Goal: Task Accomplishment & Management: Complete application form

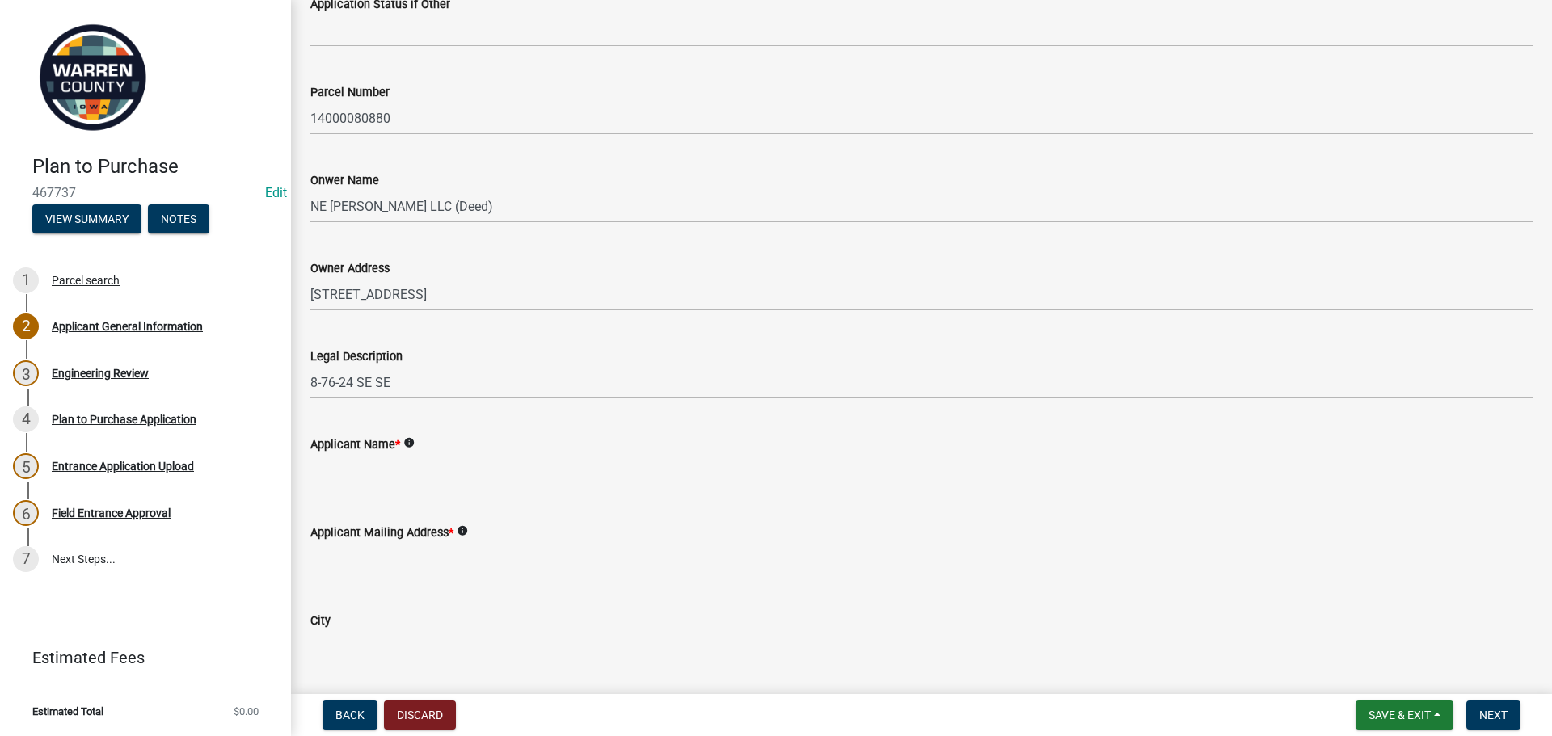
scroll to position [309, 0]
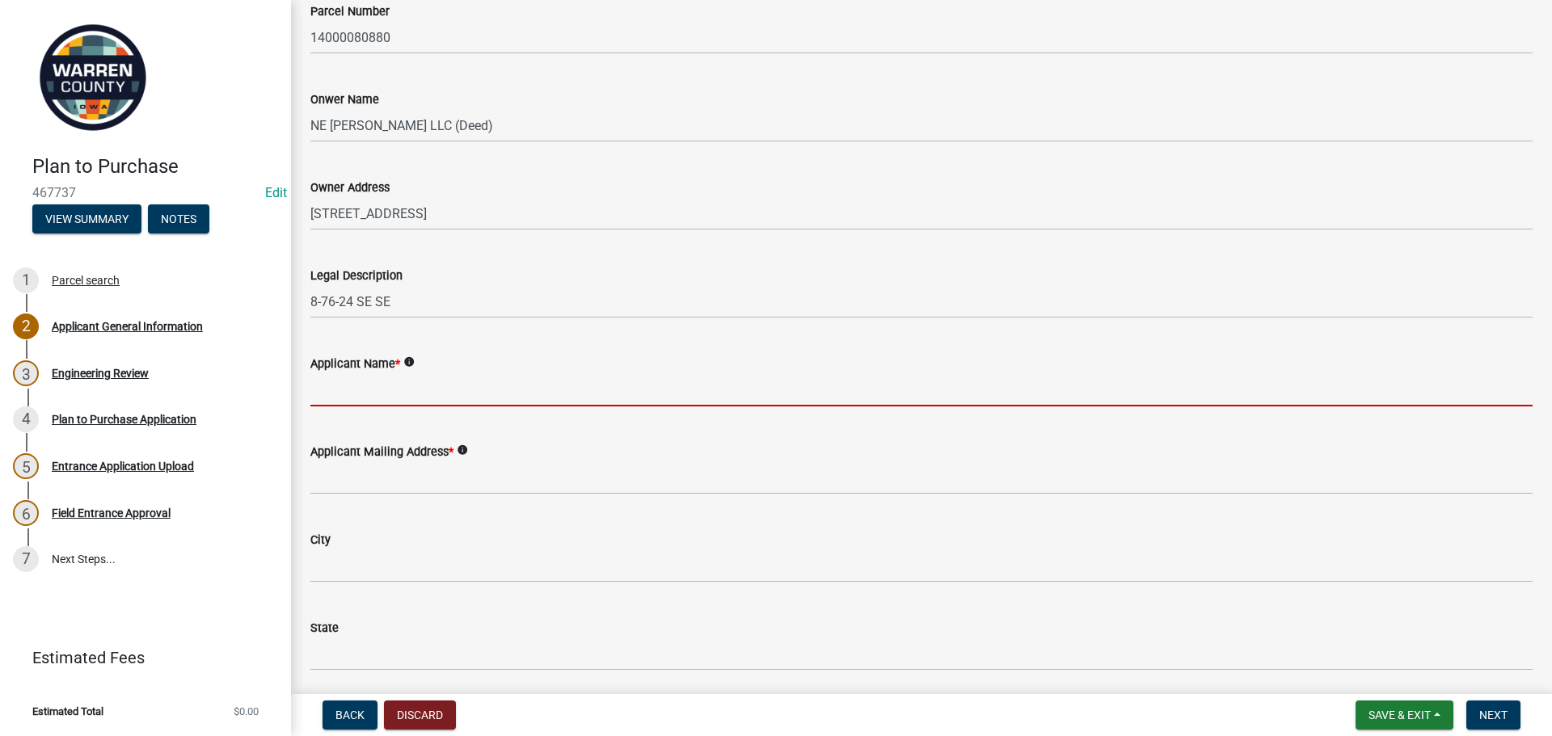
click at [316, 400] on input "Applicant Name *" at bounding box center [921, 389] width 1222 height 33
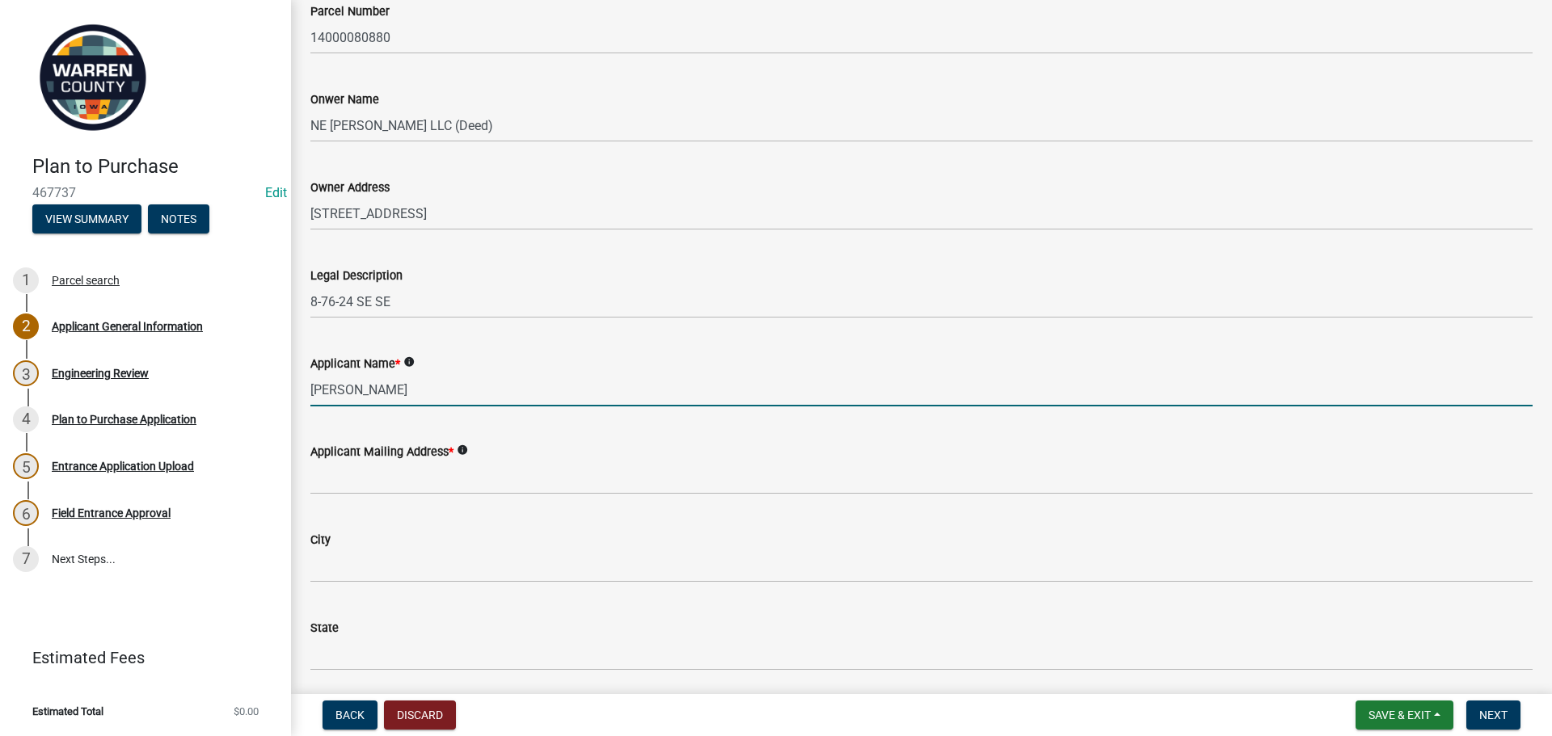
type input "[PERSON_NAME]"
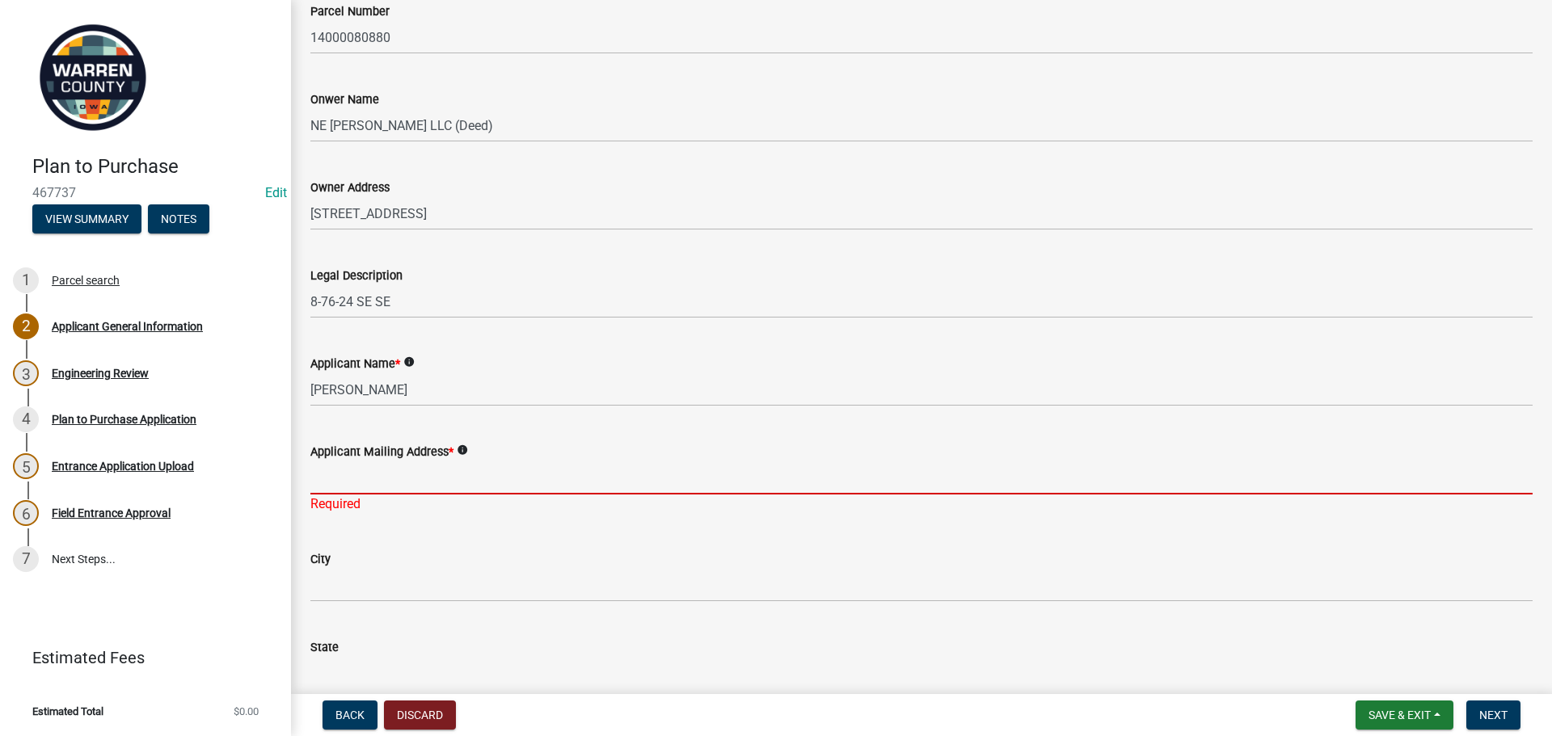
click at [400, 467] on input "Applicant Mailing Address *" at bounding box center [921, 478] width 1222 height 33
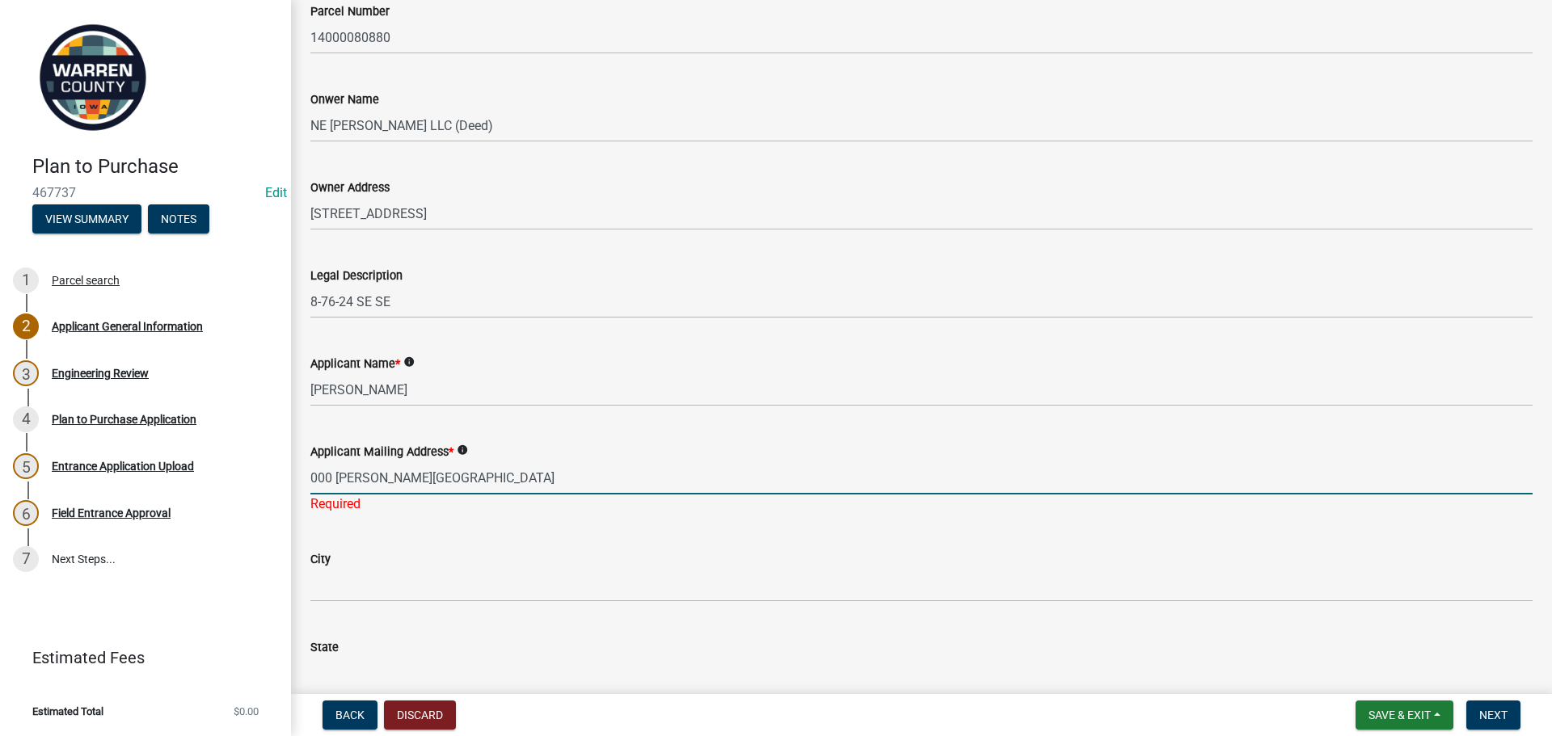
type input "000 [PERSON_NAME][GEOGRAPHIC_DATA]"
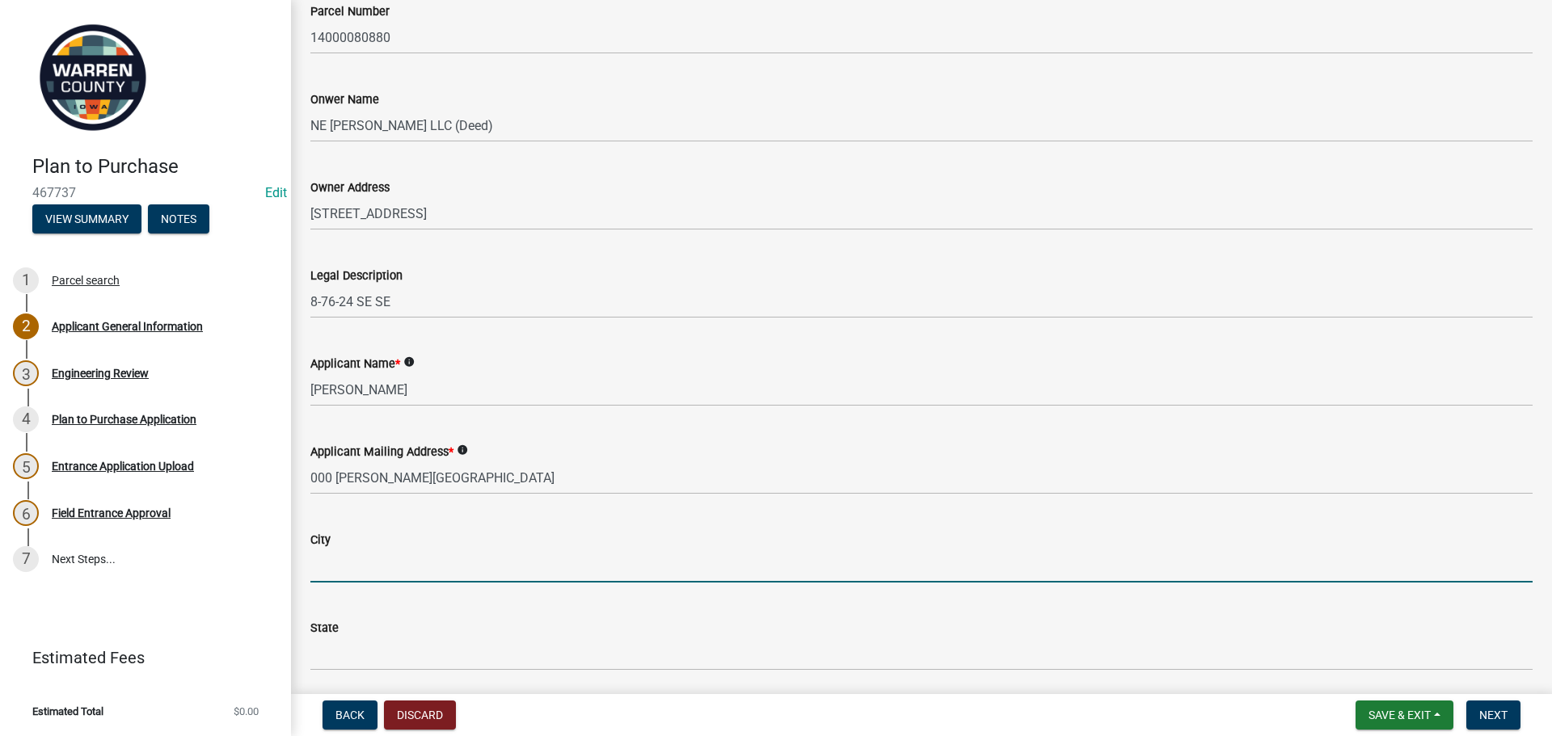
click at [486, 586] on wm-data-entity-input "City" at bounding box center [921, 552] width 1222 height 88
type input "Indianola"
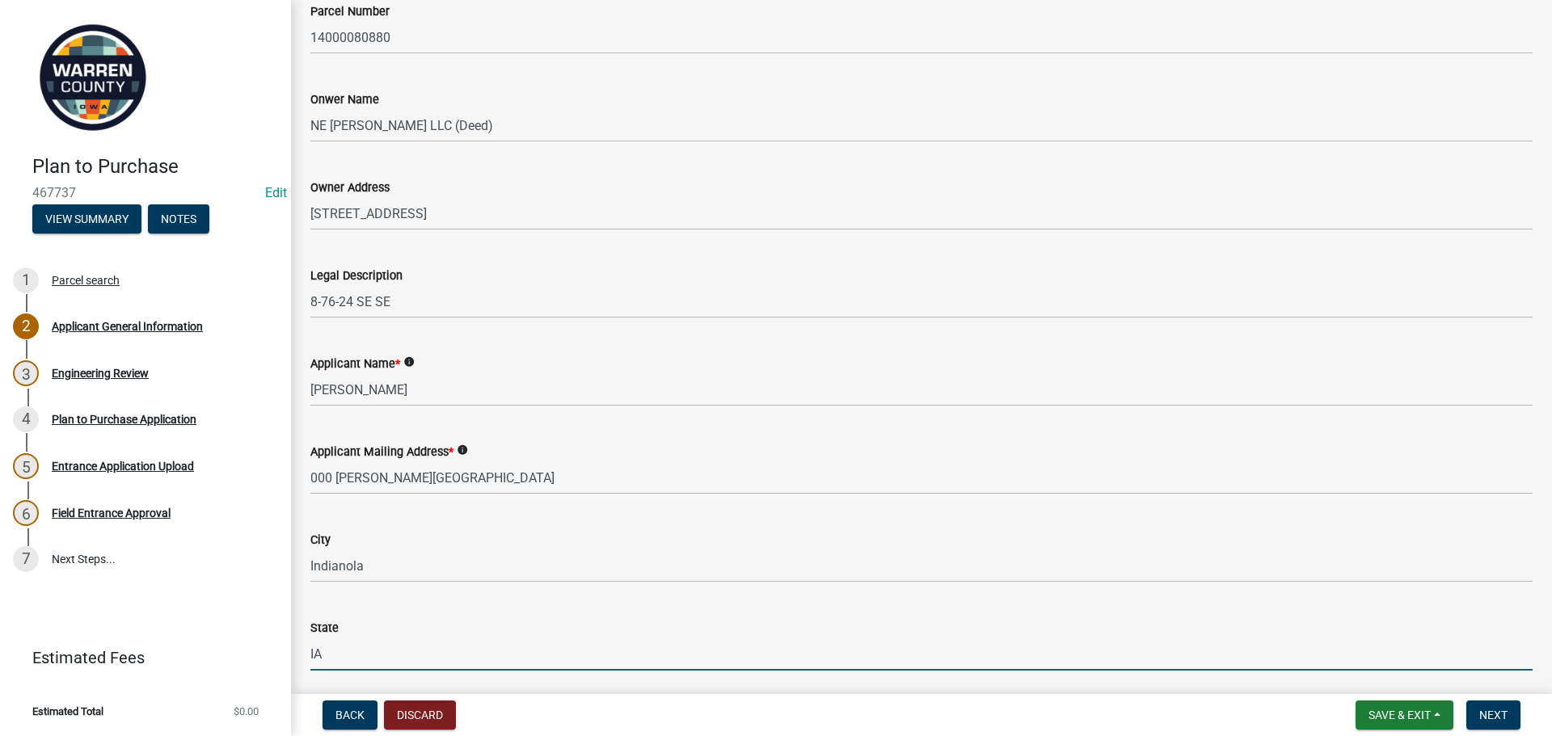
type input "IA"
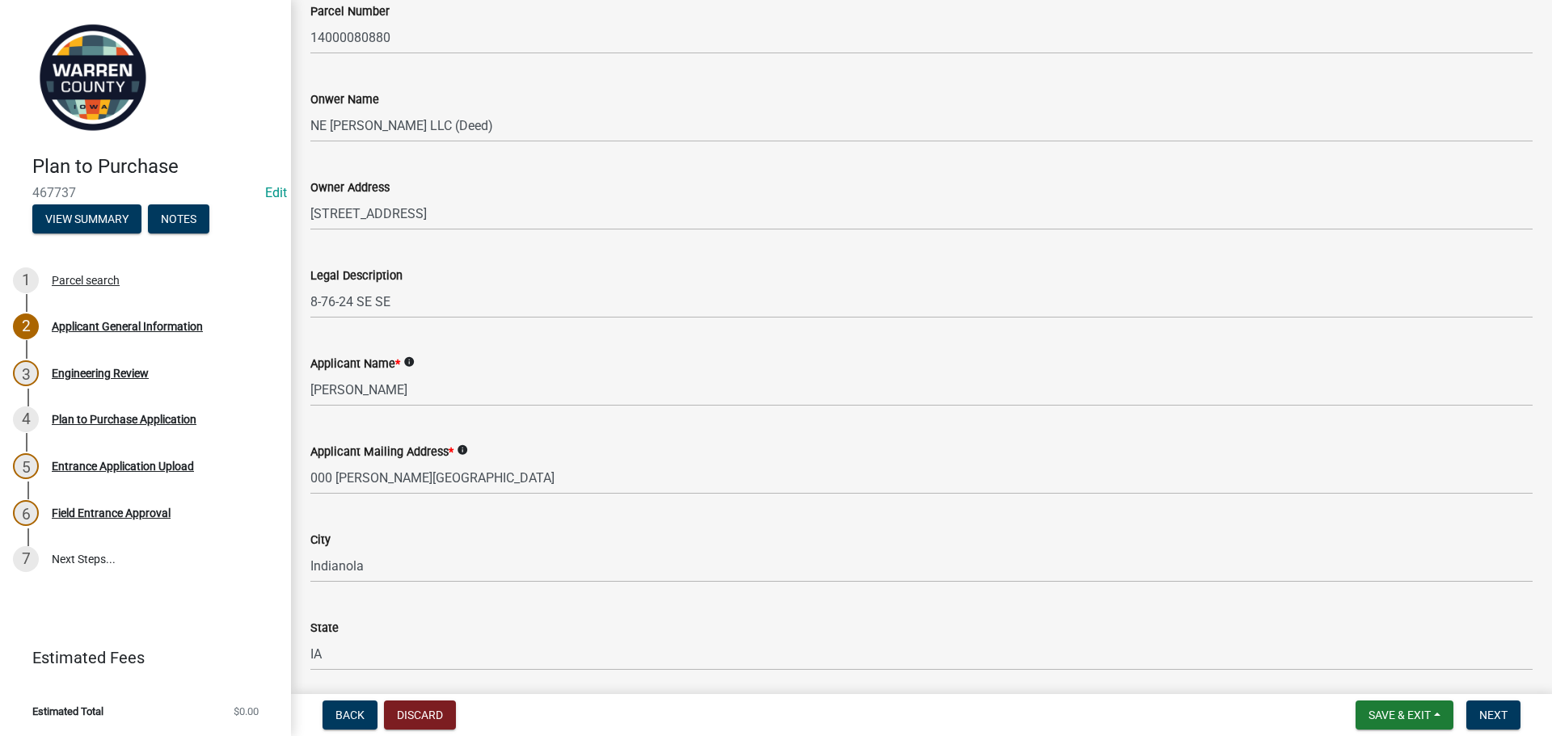
scroll to position [632, 0]
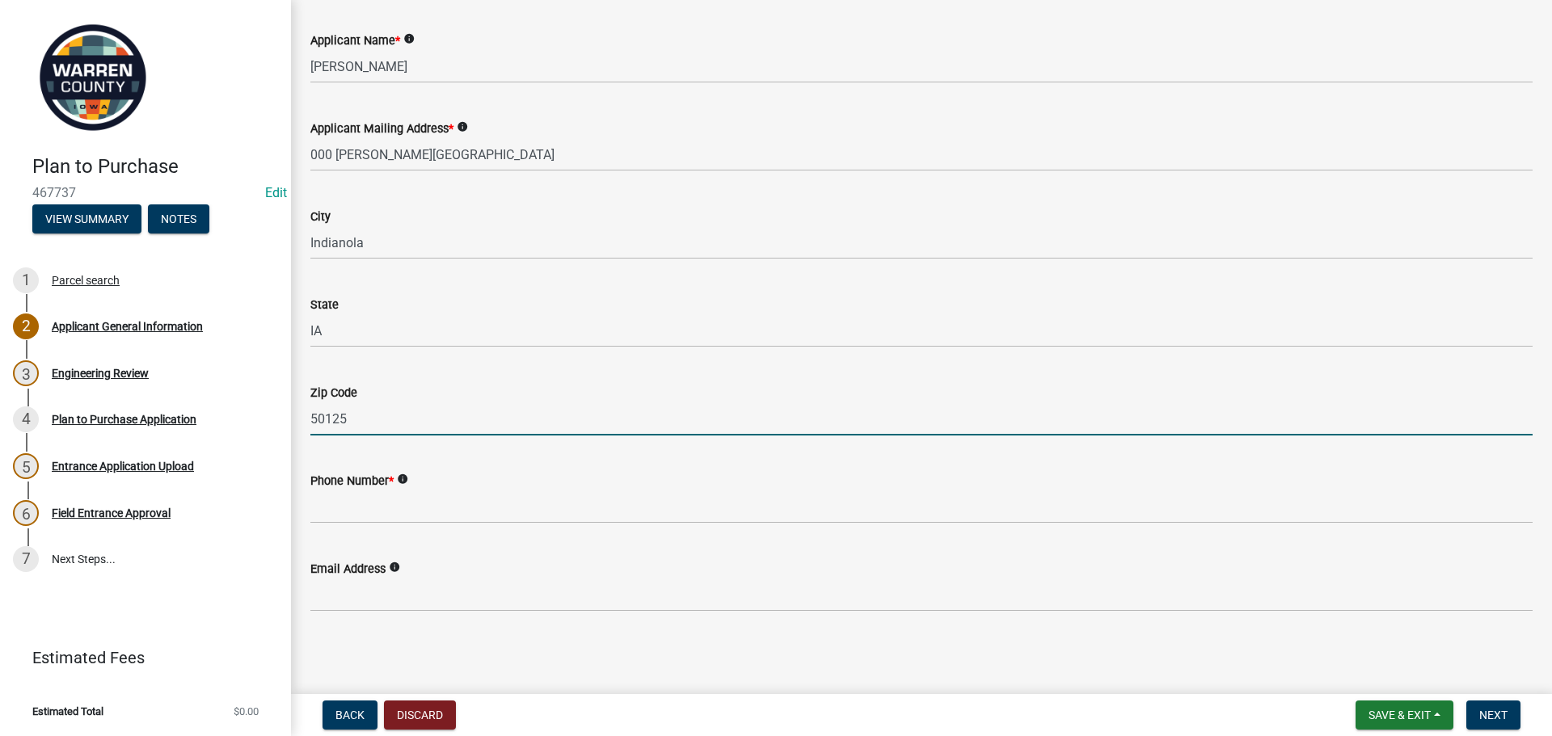
type input "50125"
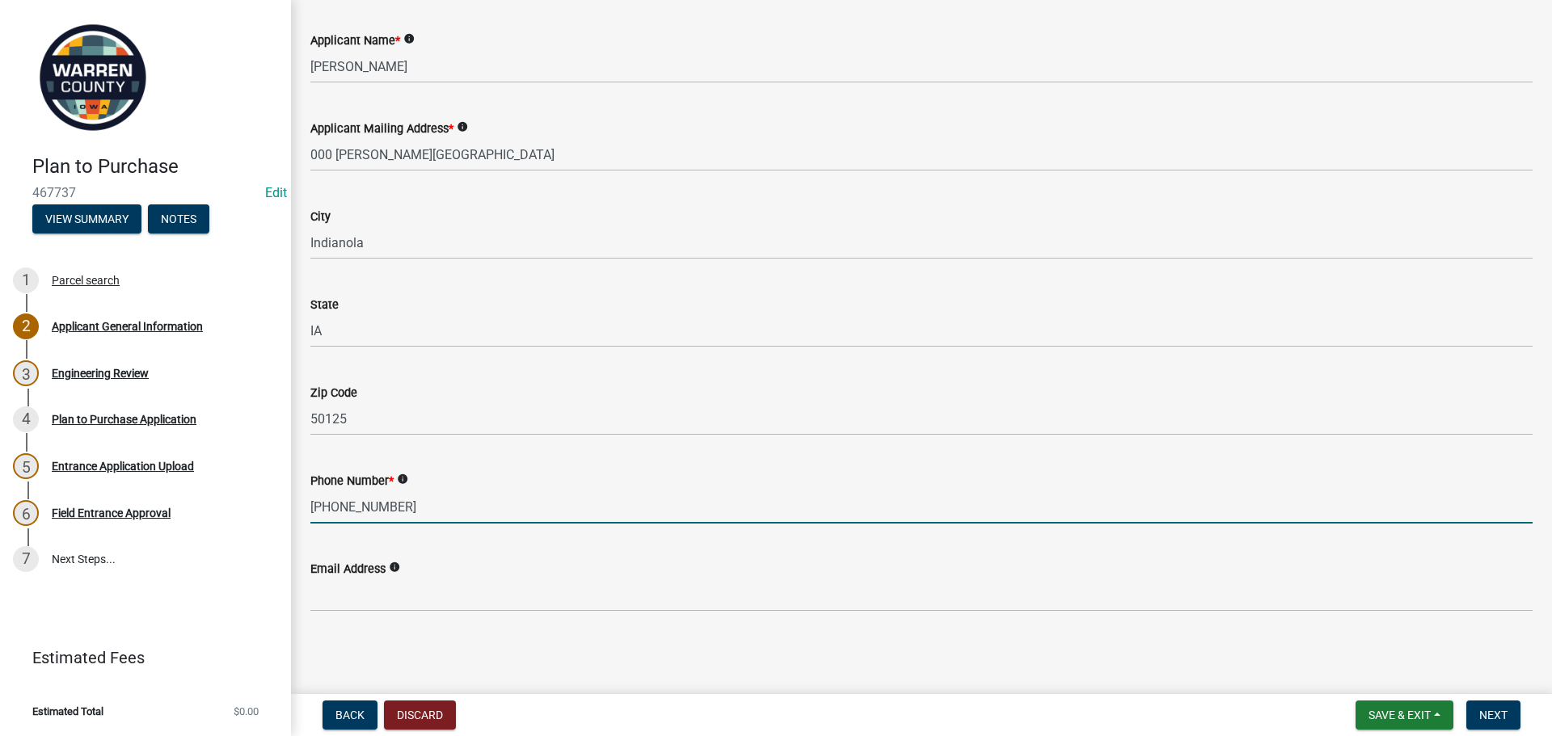
type input "[PHONE_NUMBER]"
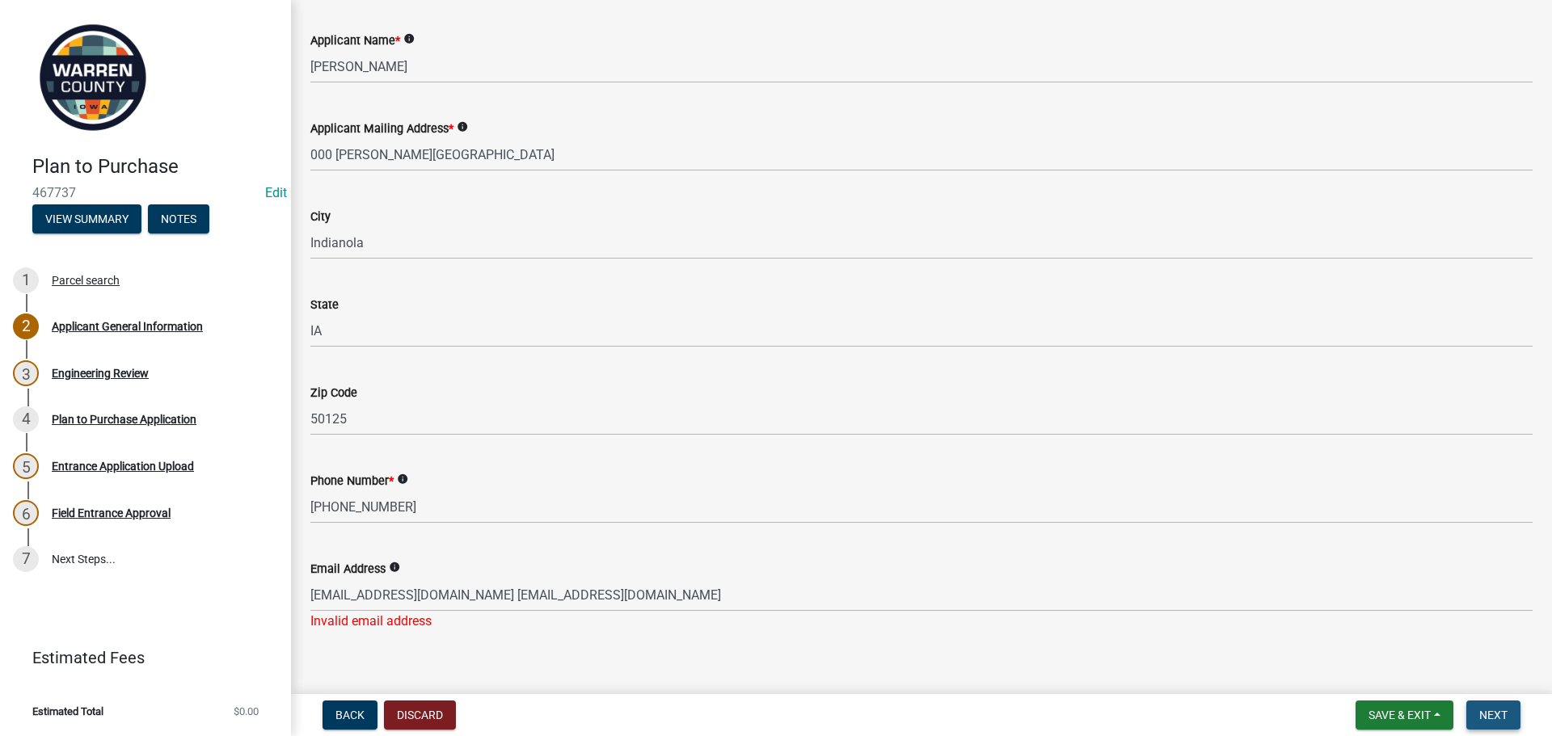
click at [1486, 719] on span "Next" at bounding box center [1493, 715] width 28 height 13
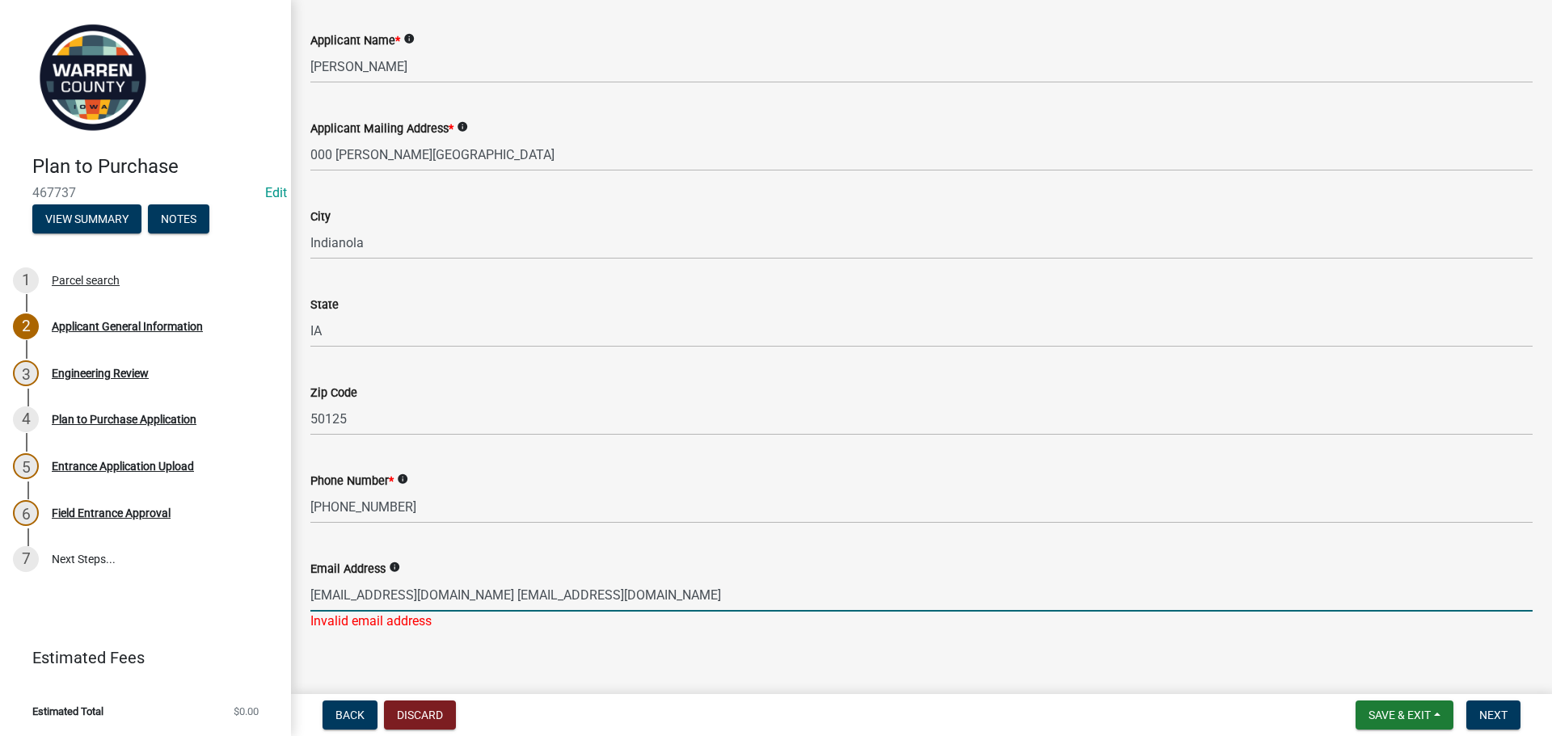
click at [449, 588] on input "[EMAIL_ADDRESS][DOMAIN_NAME] [EMAIL_ADDRESS][DOMAIN_NAME]" at bounding box center [921, 595] width 1222 height 33
click at [1251, 660] on main "Applicant General Information share Share Please select your status * Select It…" at bounding box center [921, 344] width 1261 height 688
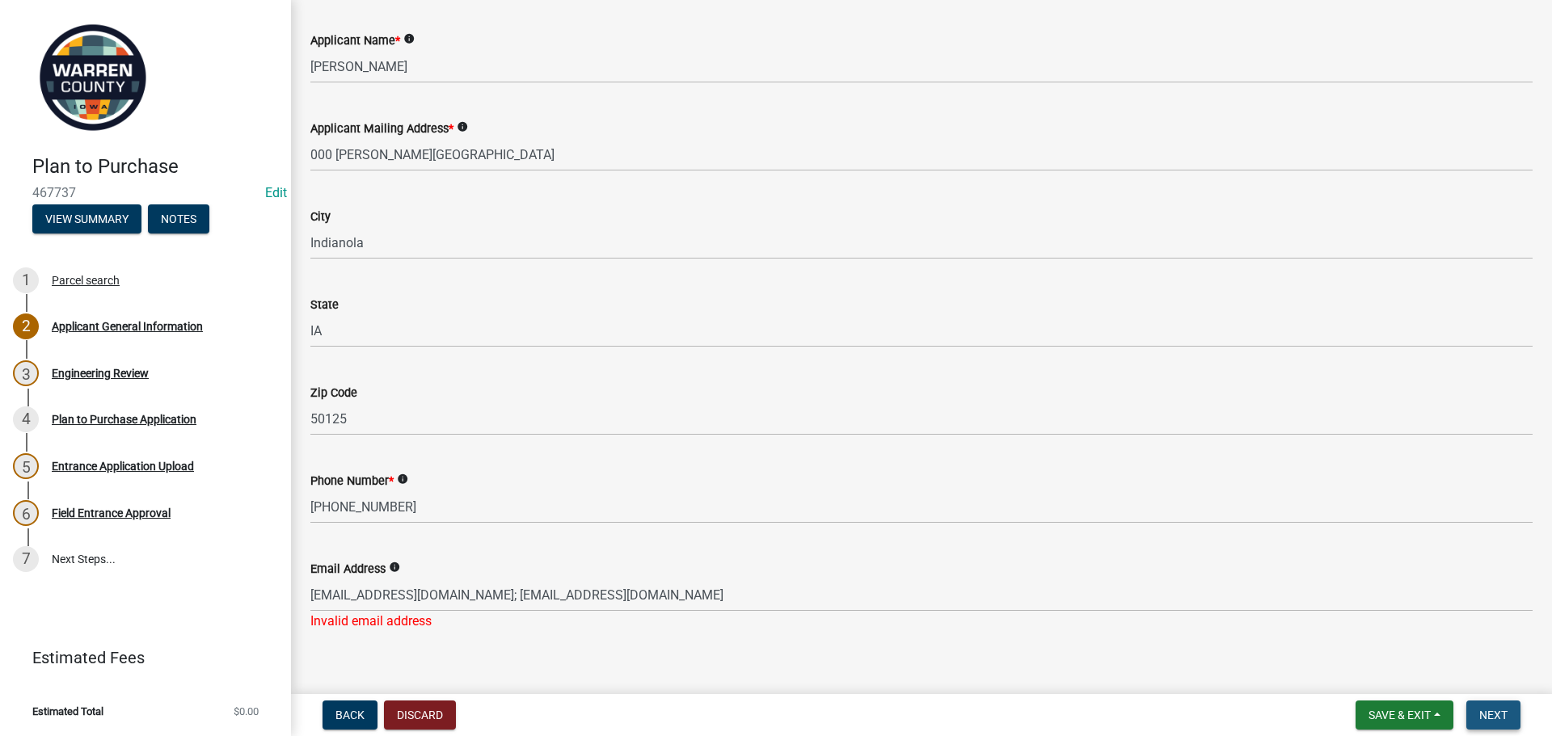
click at [1493, 711] on span "Next" at bounding box center [1493, 715] width 28 height 13
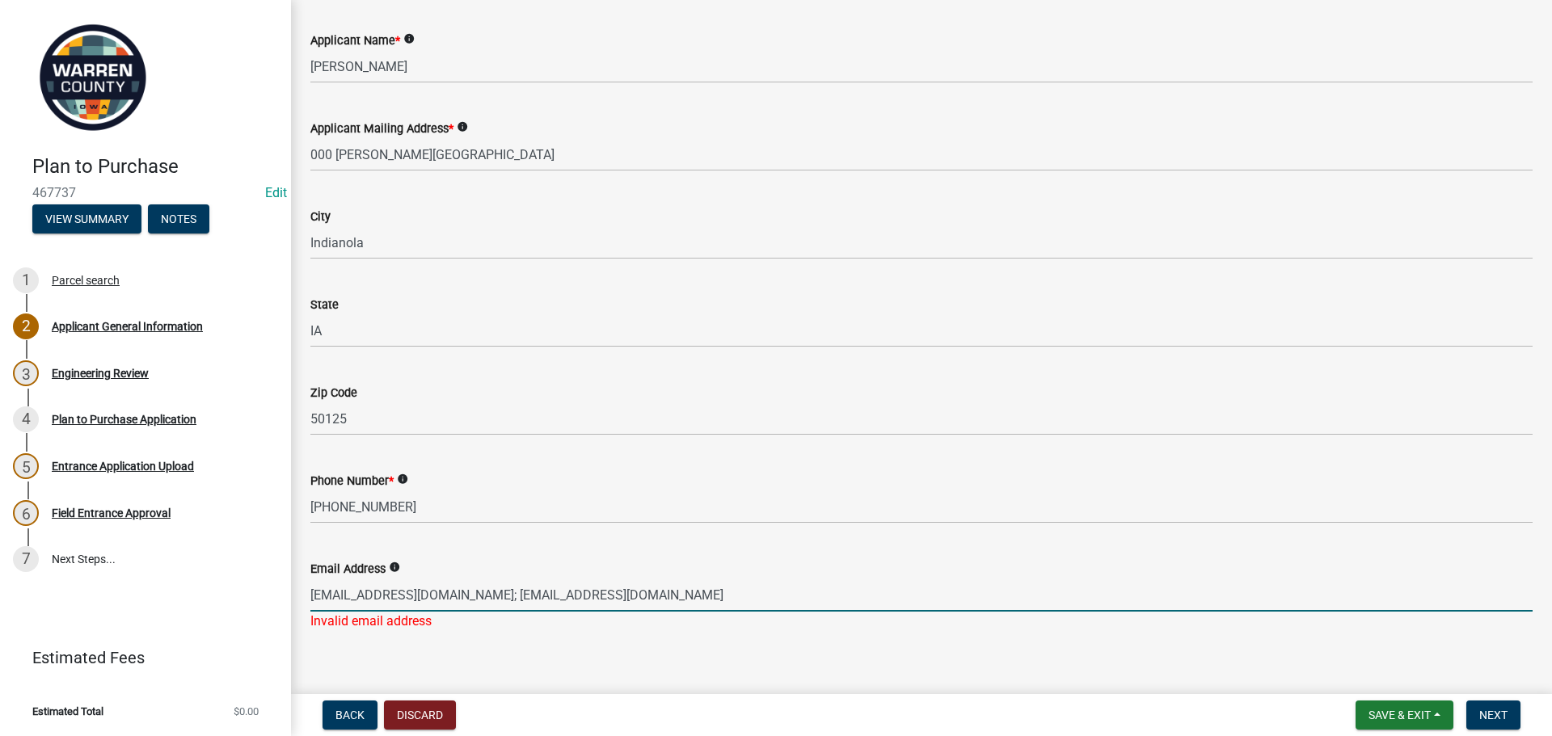
drag, startPoint x: 635, startPoint y: 596, endPoint x: 443, endPoint y: 598, distance: 192.4
click at [443, 598] on input "[EMAIL_ADDRESS][DOMAIN_NAME]; [EMAIL_ADDRESS][DOMAIN_NAME]" at bounding box center [921, 595] width 1222 height 33
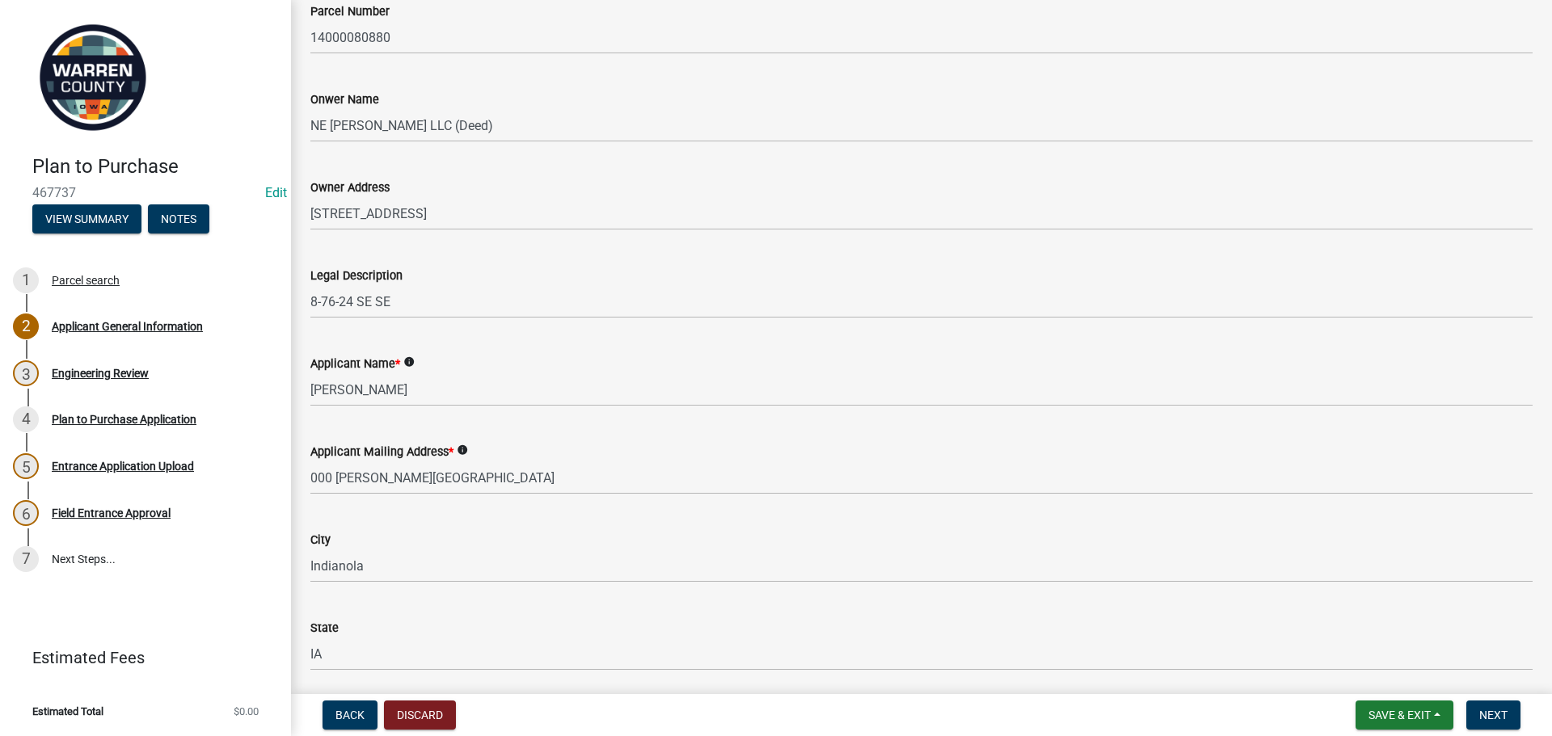
scroll to position [0, 0]
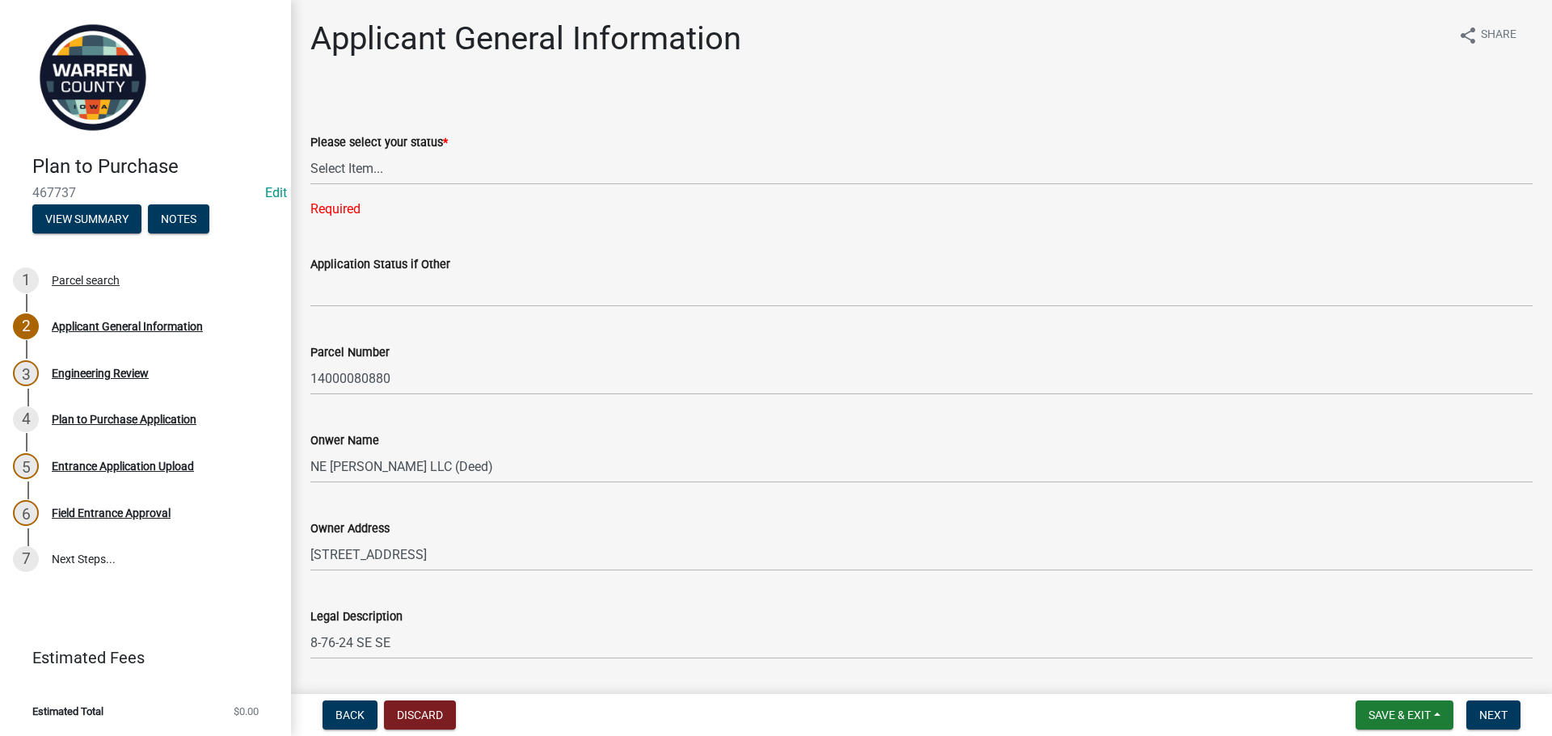
type input "[EMAIL_ADDRESS][DOMAIN_NAME]"
click at [372, 179] on select "Select Item... Owner Renter Plan to Purchase Other" at bounding box center [921, 168] width 1222 height 33
click at [310, 152] on select "Select Item... Owner Renter Plan to Purchase Other" at bounding box center [921, 168] width 1222 height 33
select select "5294bb98-6a39-4baa-a5b0-d6e883f55b41"
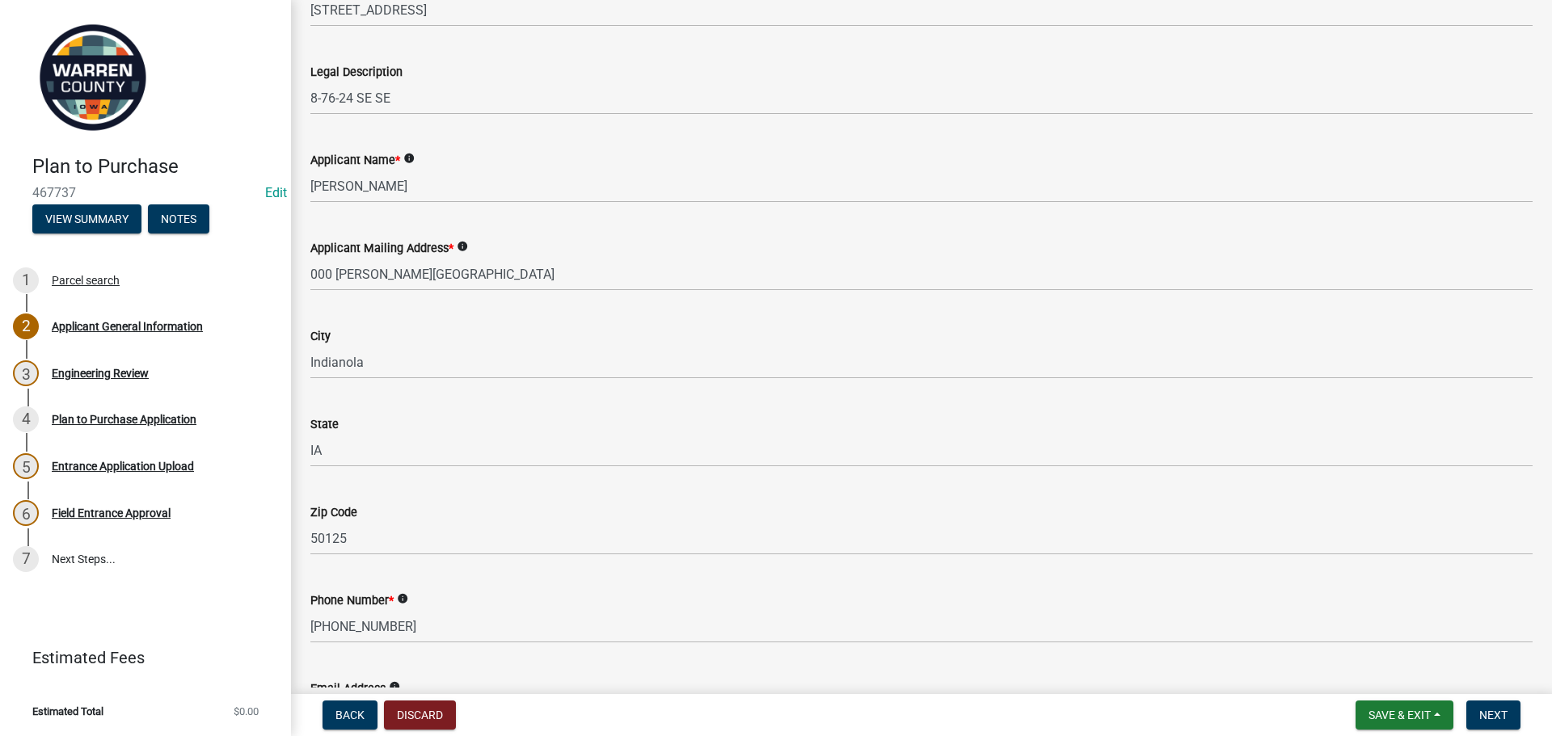
scroll to position [632, 0]
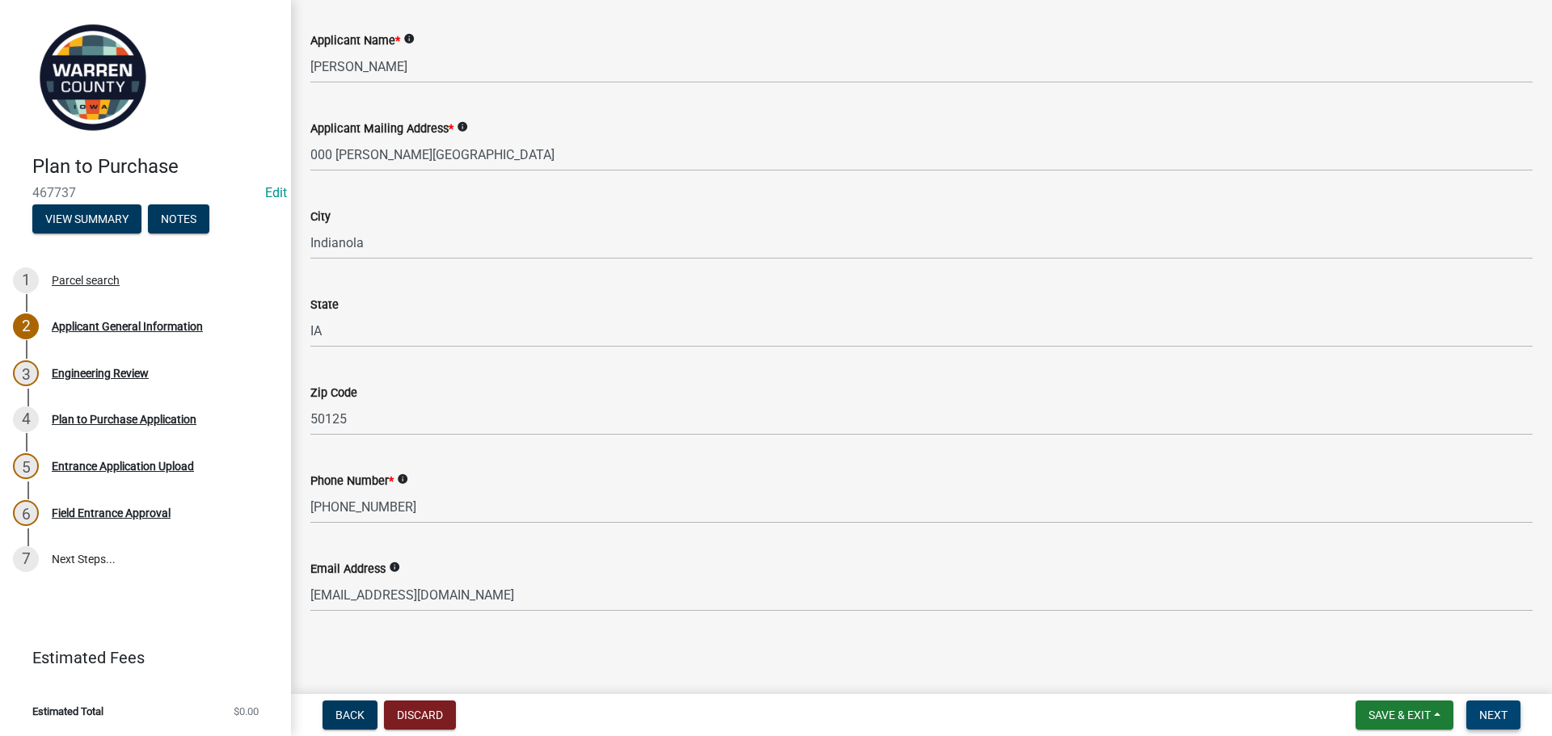
click at [1491, 707] on button "Next" at bounding box center [1493, 715] width 54 height 29
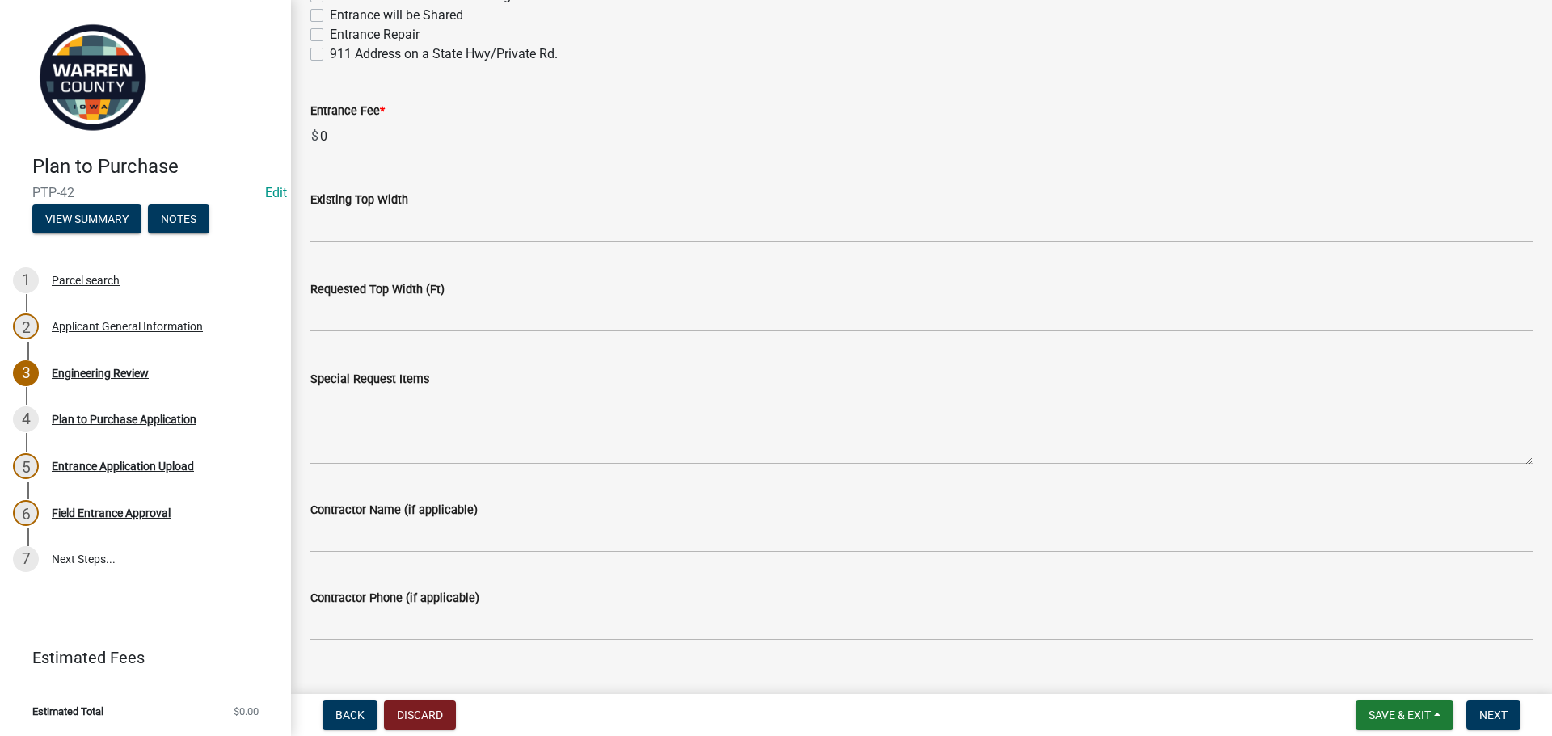
scroll to position [1366, 0]
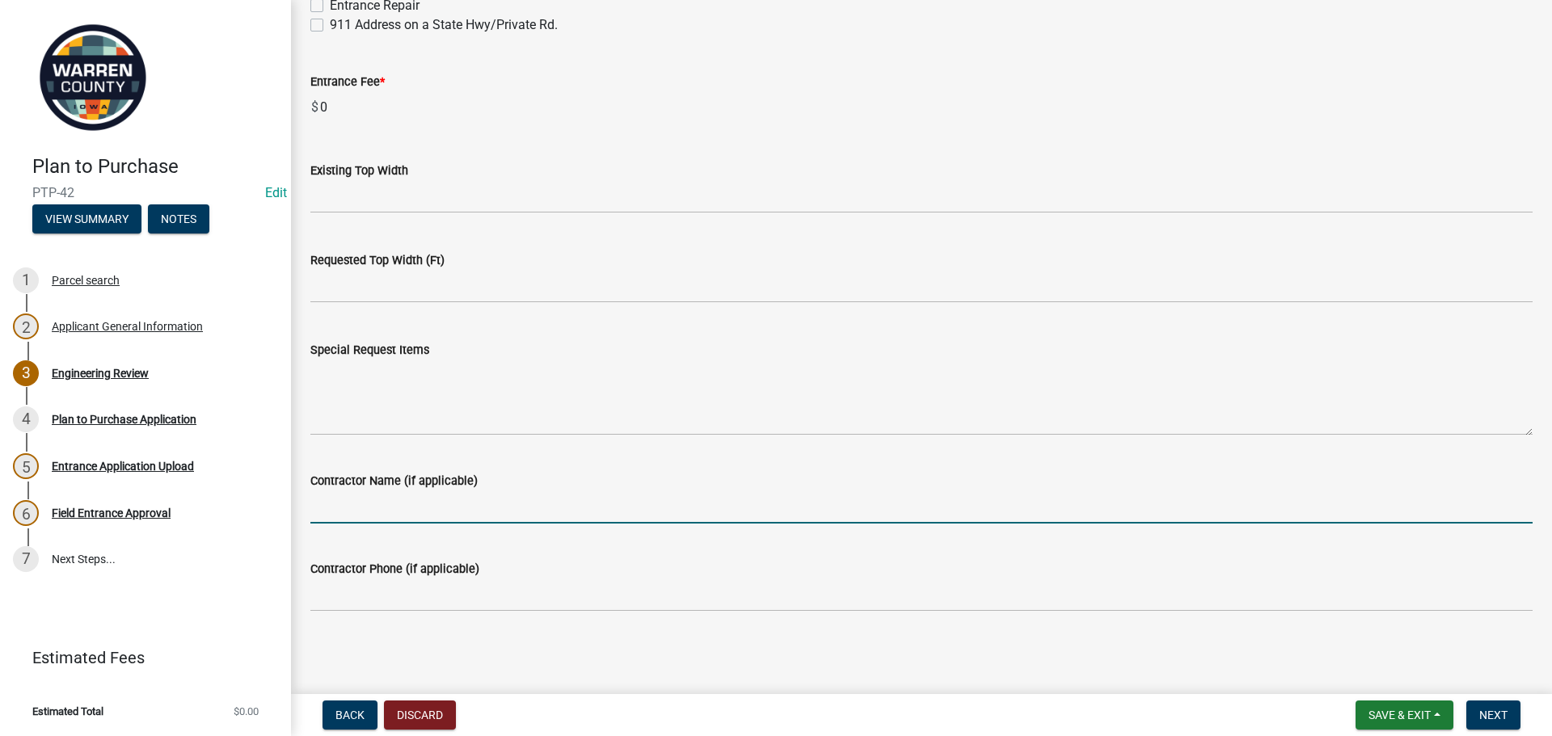
click at [352, 510] on input "Contractor Name (if applicable)" at bounding box center [921, 507] width 1222 height 33
paste input "; [EMAIL_ADDRESS][DOMAIN_NAME]"
click at [318, 505] on input "; [EMAIL_ADDRESS][DOMAIN_NAME]" at bounding box center [921, 507] width 1222 height 33
type input "[EMAIL_ADDRESS][DOMAIN_NAME]"
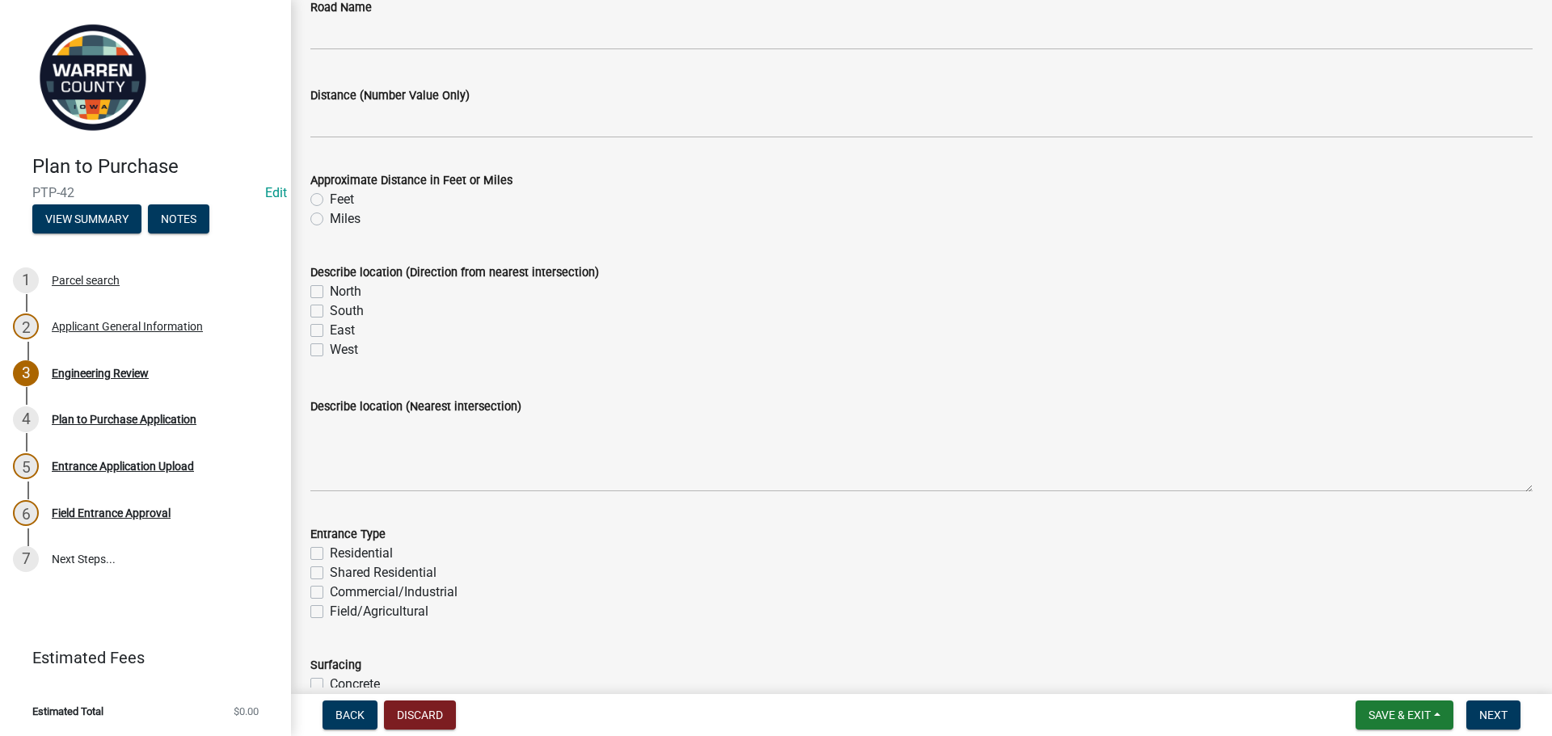
scroll to position [0, 0]
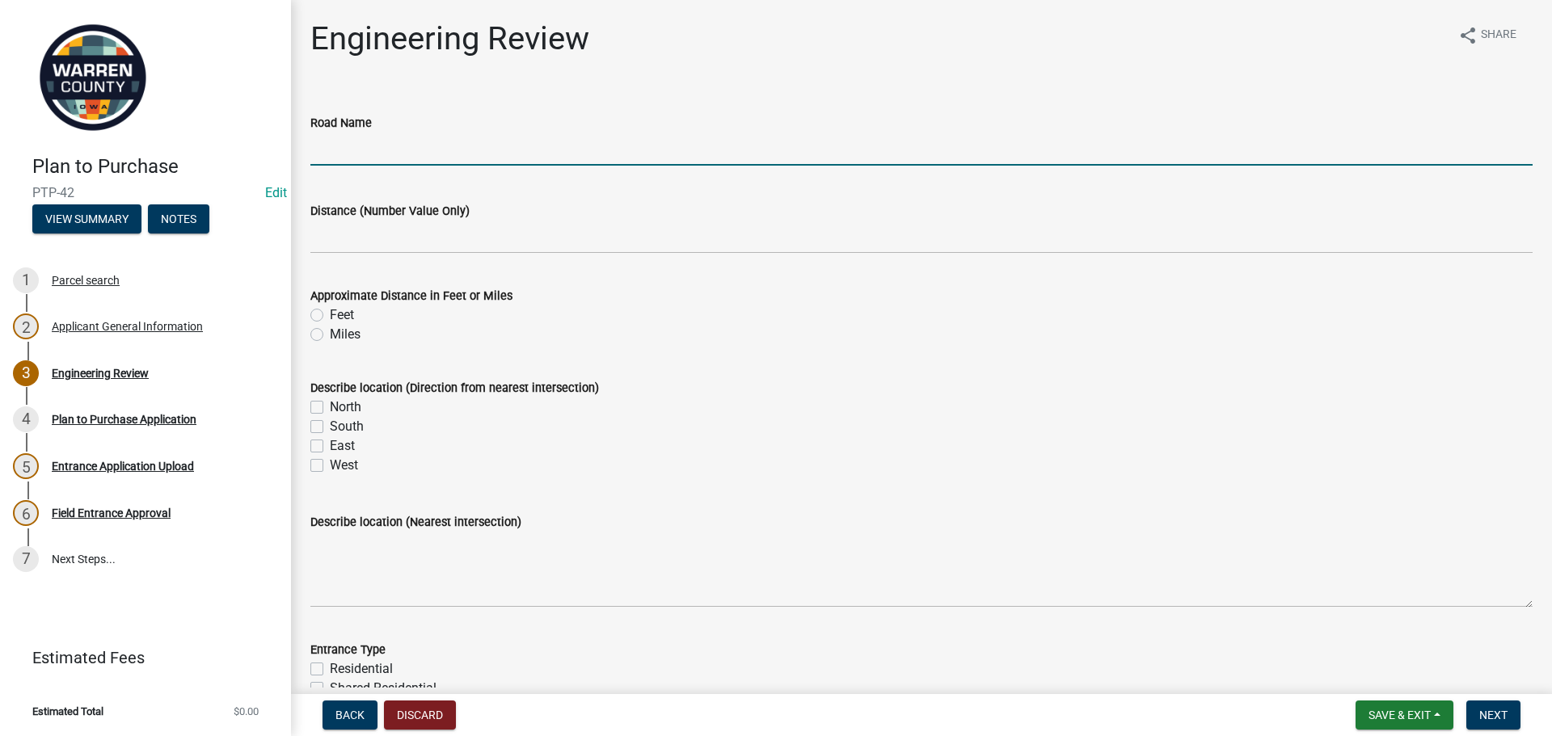
click at [361, 160] on input "Road Name" at bounding box center [921, 149] width 1222 height 33
type input "[PERSON_NAME][GEOGRAPHIC_DATA]"
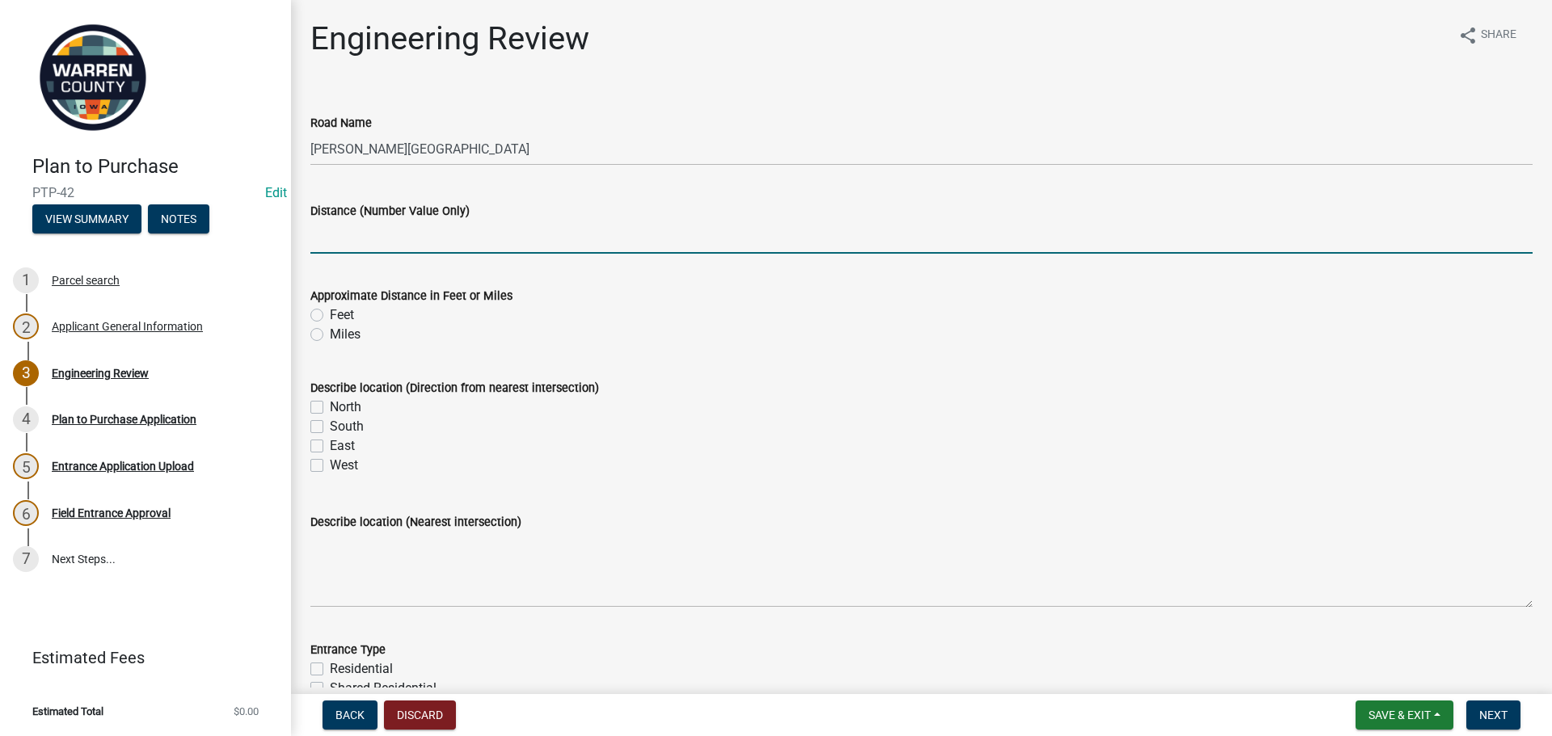
click at [375, 243] on input "Distance (Number Value Only)" at bounding box center [921, 237] width 1222 height 33
type input ".3"
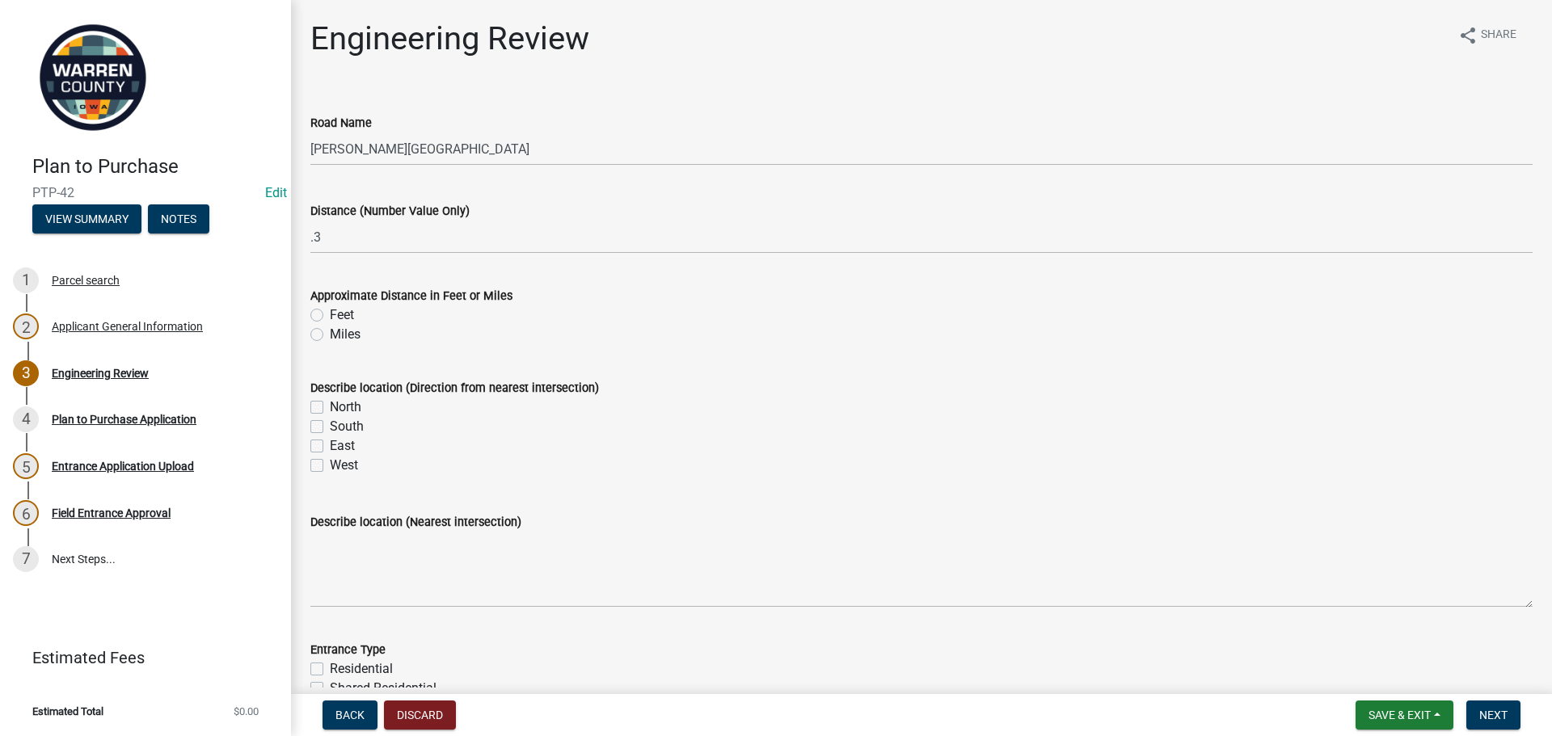
drag, startPoint x: 313, startPoint y: 335, endPoint x: 331, endPoint y: 351, distance: 23.5
click at [330, 335] on label "Miles" at bounding box center [345, 334] width 31 height 19
click at [330, 335] on input "Miles" at bounding box center [335, 330] width 11 height 11
radio input "true"
click at [330, 448] on label "East" at bounding box center [342, 446] width 25 height 19
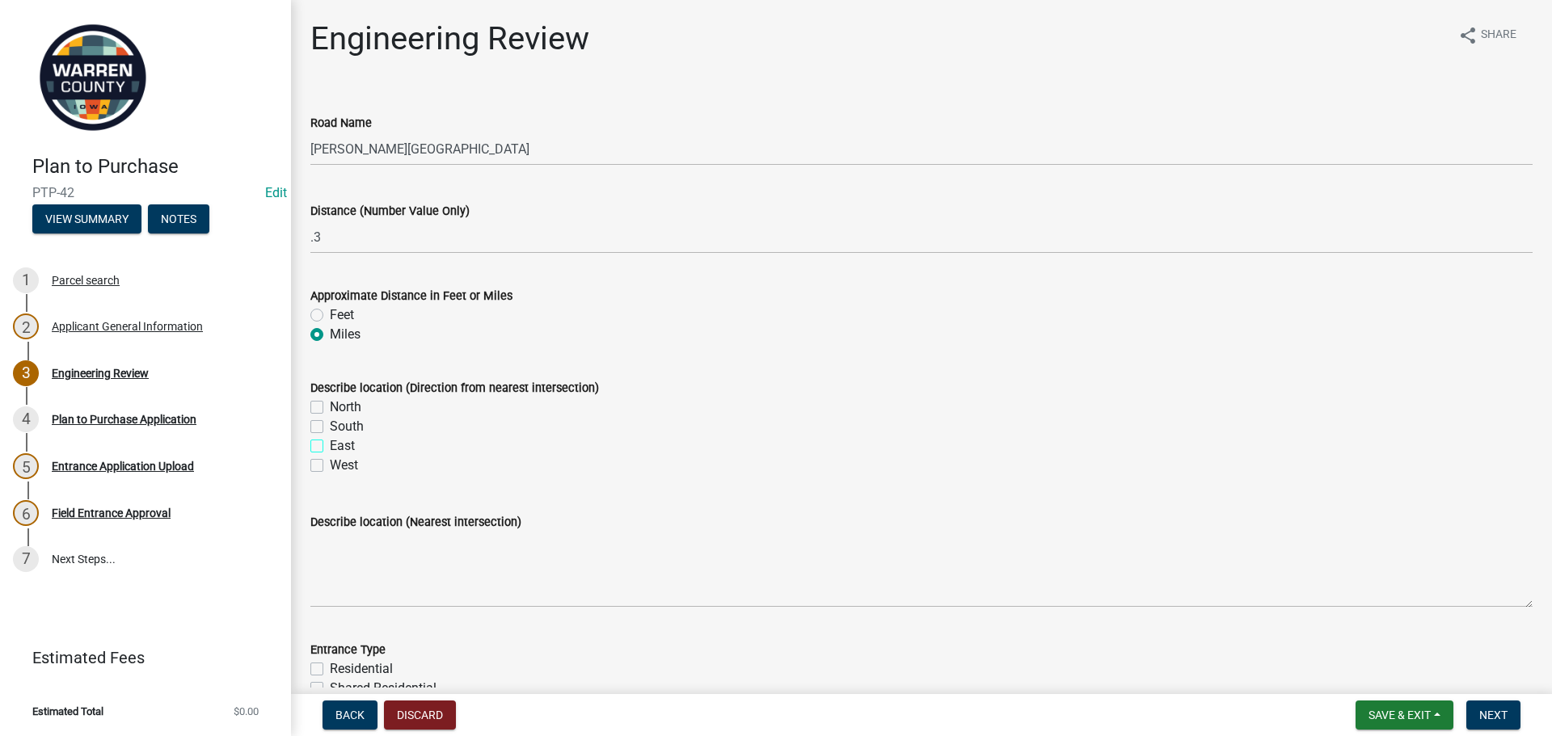
click at [330, 447] on input "East" at bounding box center [335, 442] width 11 height 11
checkbox input "true"
checkbox input "false"
checkbox input "true"
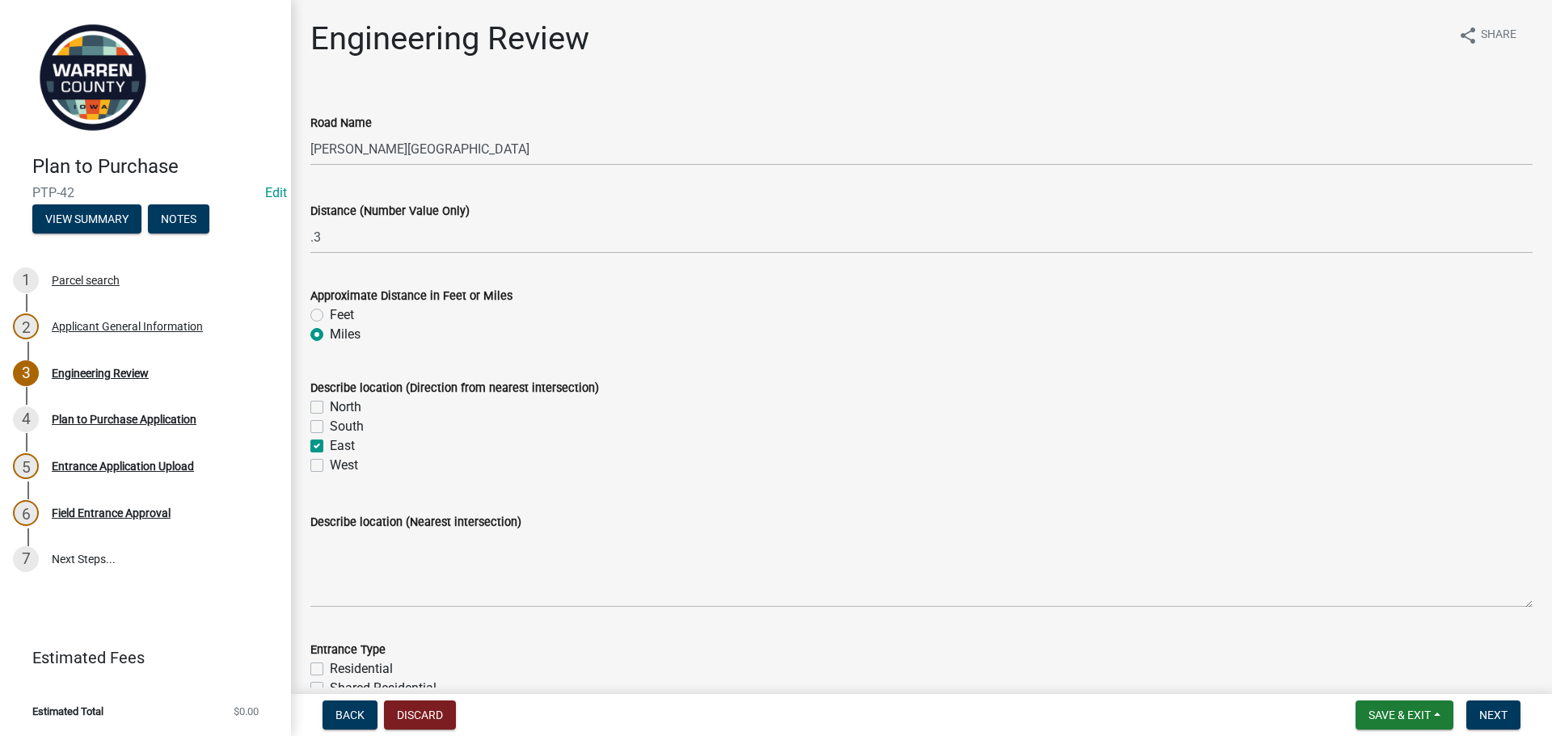
checkbox input "false"
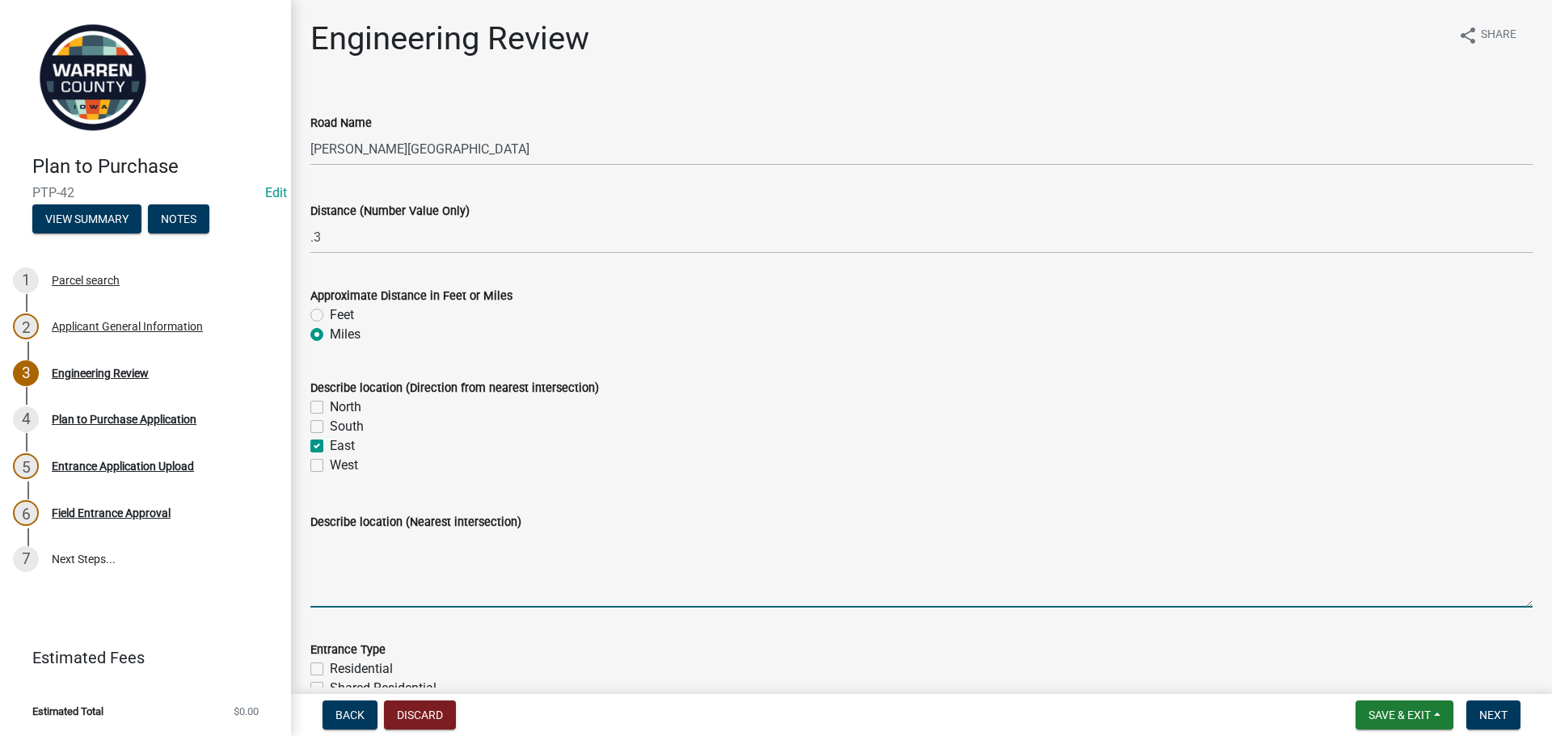
click at [351, 581] on textarea "Describe location (Nearest intersection)" at bounding box center [921, 570] width 1222 height 76
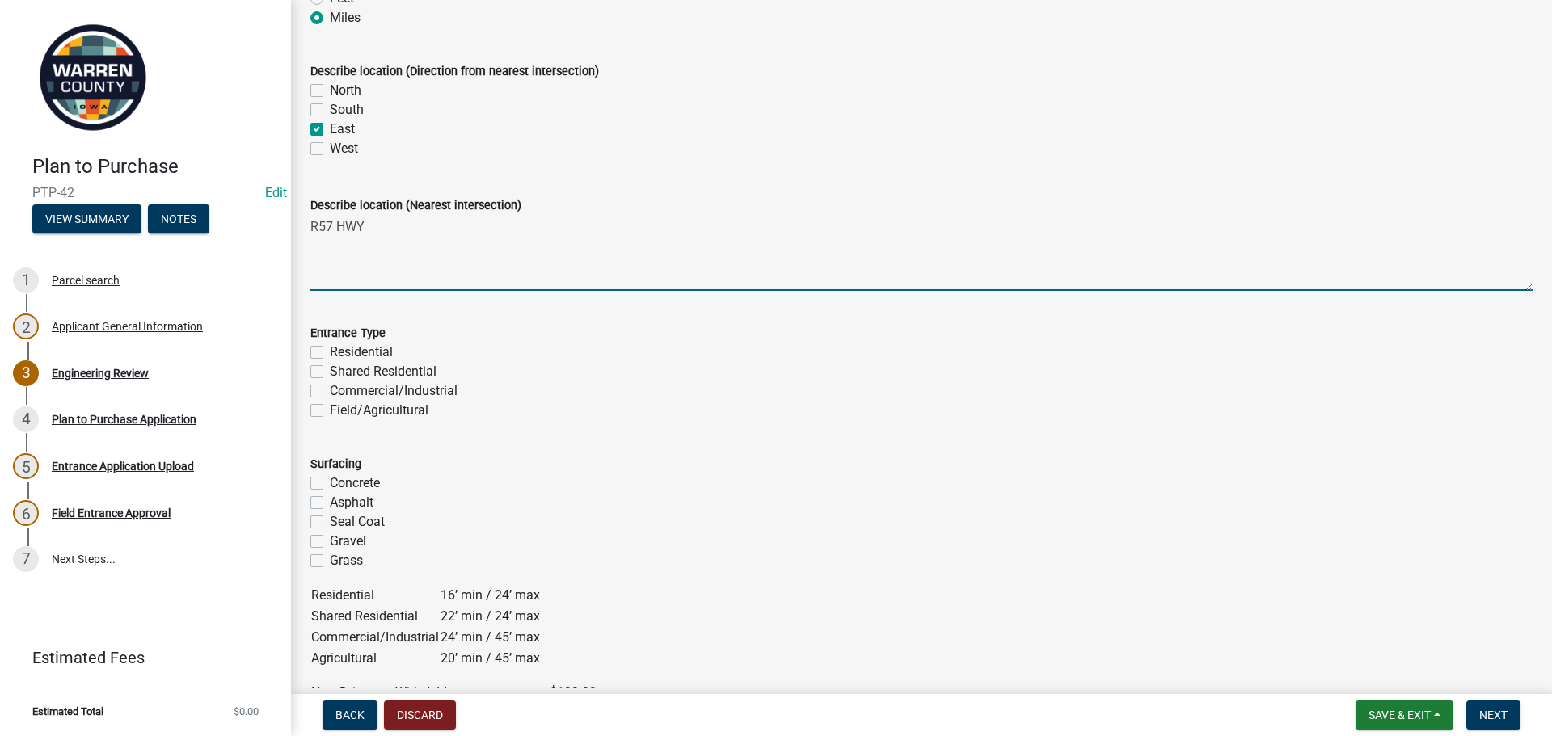
scroll to position [323, 0]
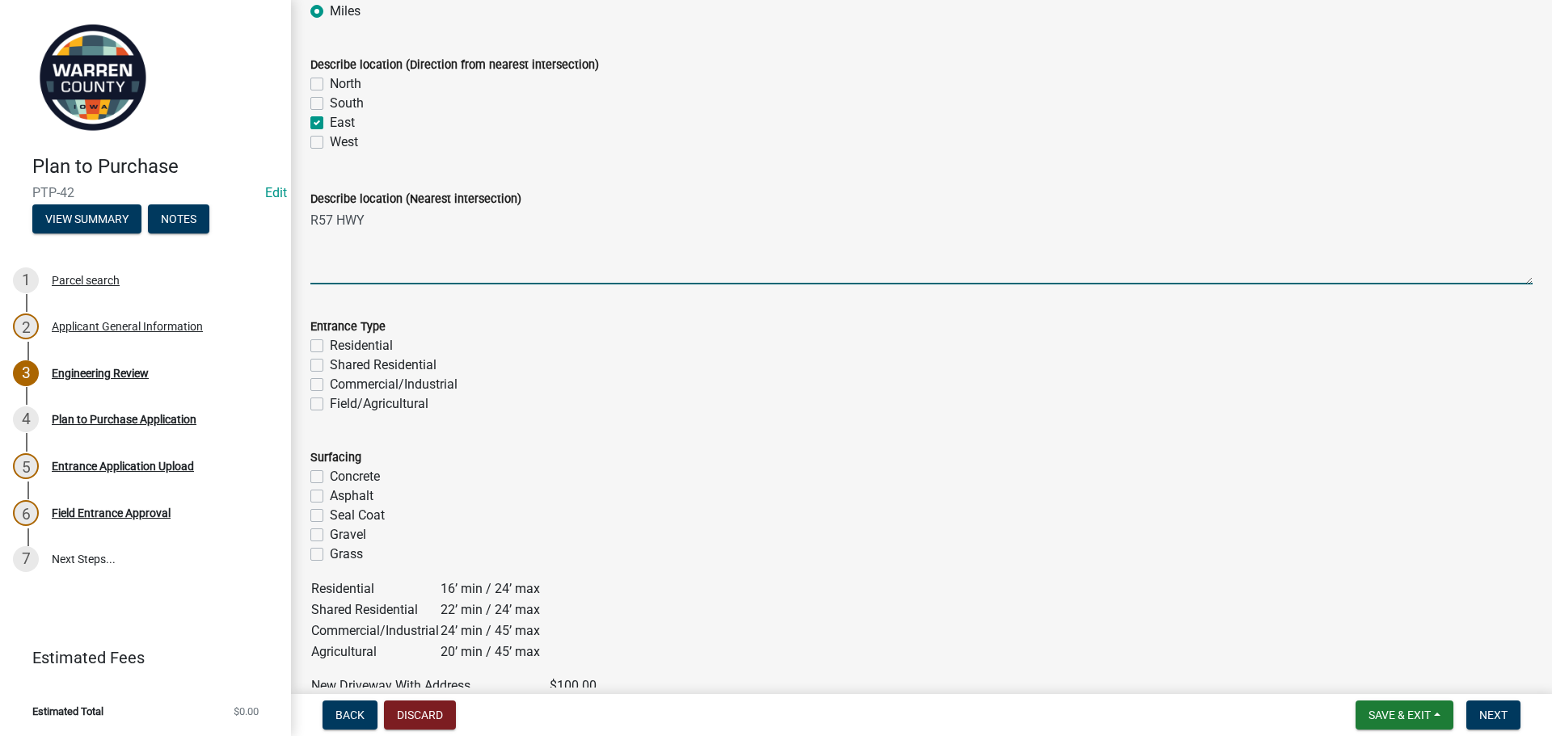
type textarea "R57 HWY"
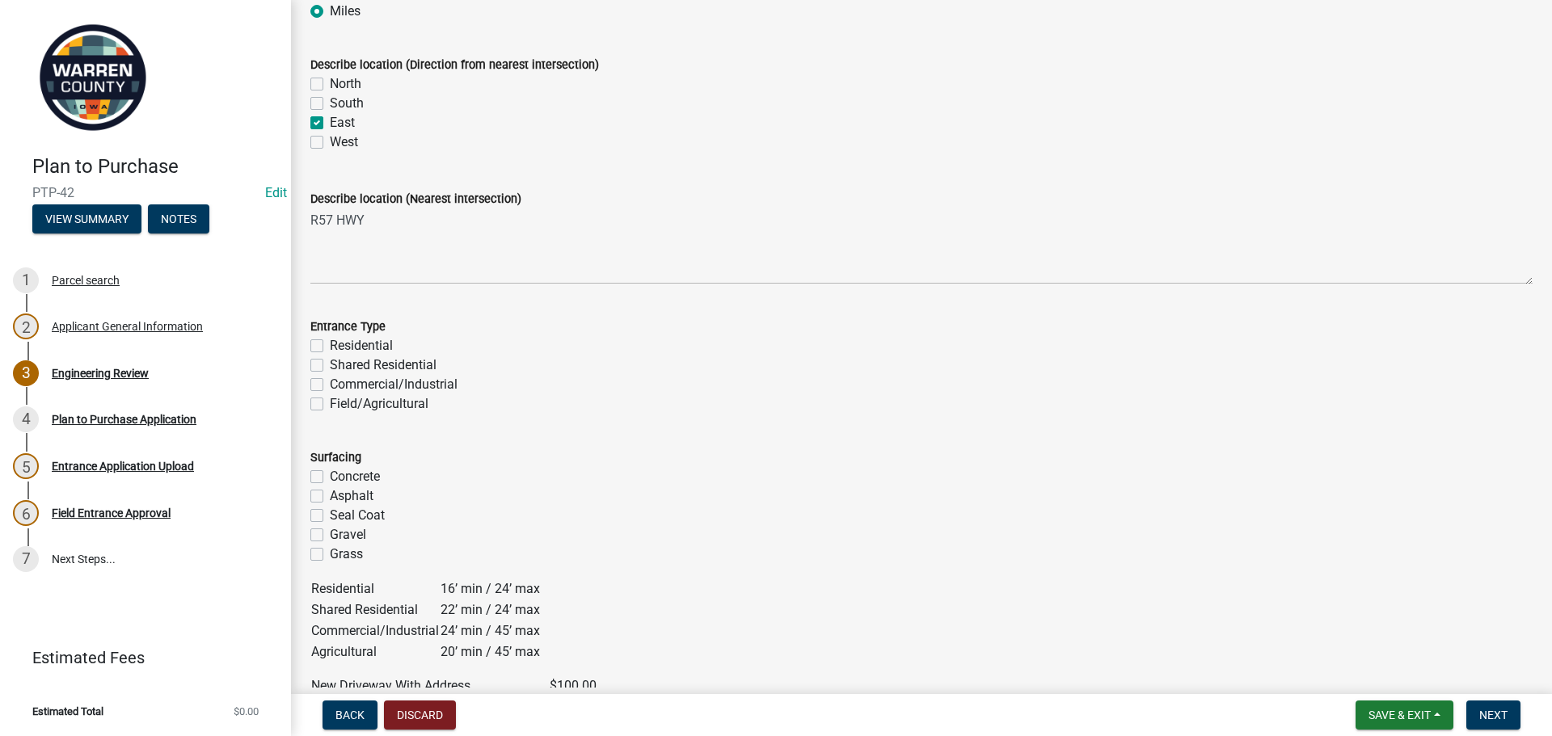
click at [330, 349] on label "Residential" at bounding box center [361, 345] width 63 height 19
click at [330, 347] on input "Residential" at bounding box center [335, 341] width 11 height 11
checkbox input "true"
checkbox input "false"
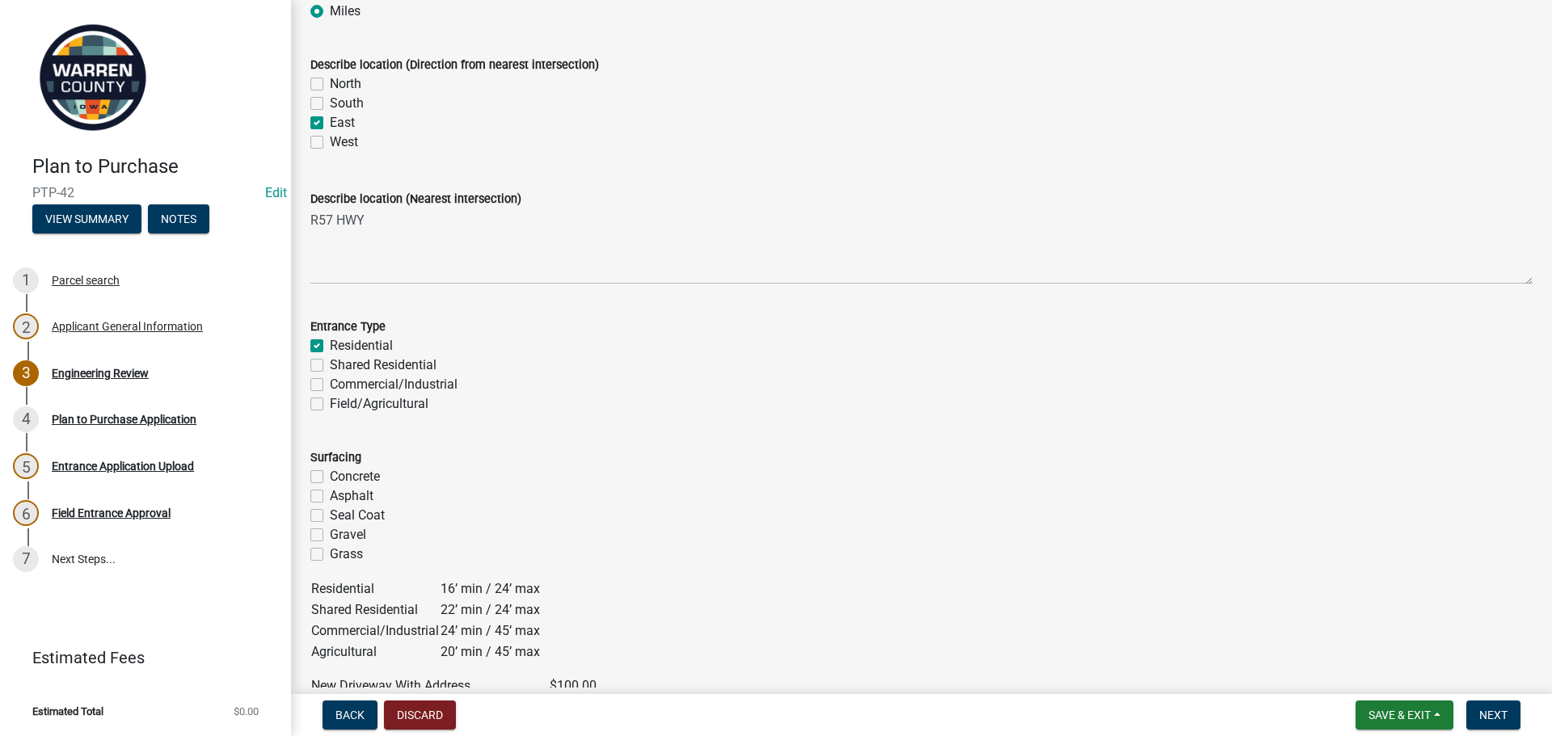
checkbox input "false"
click at [330, 532] on label "Gravel" at bounding box center [348, 534] width 36 height 19
click at [330, 532] on input "Gravel" at bounding box center [335, 530] width 11 height 11
checkbox input "true"
checkbox input "false"
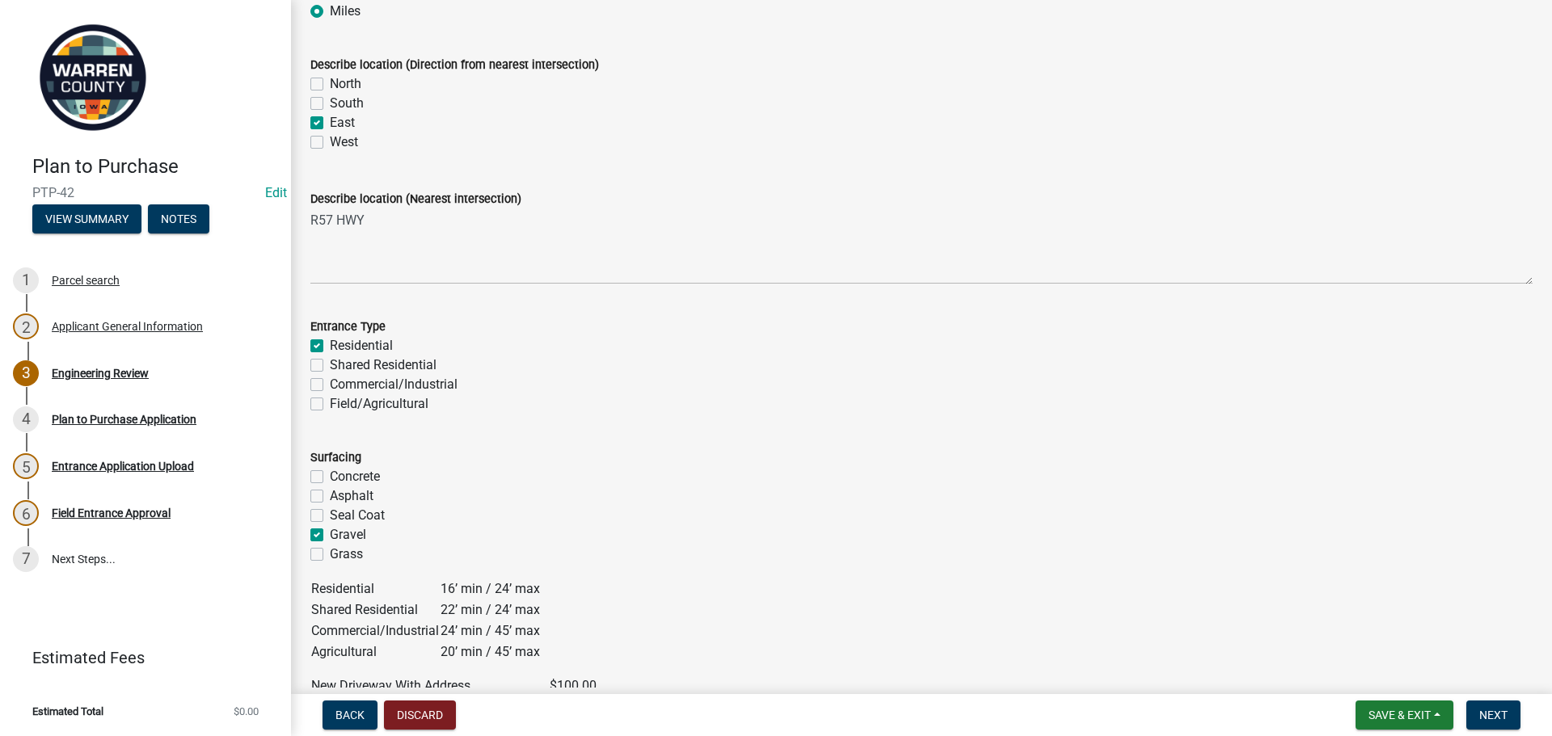
checkbox input "false"
checkbox input "true"
checkbox input "false"
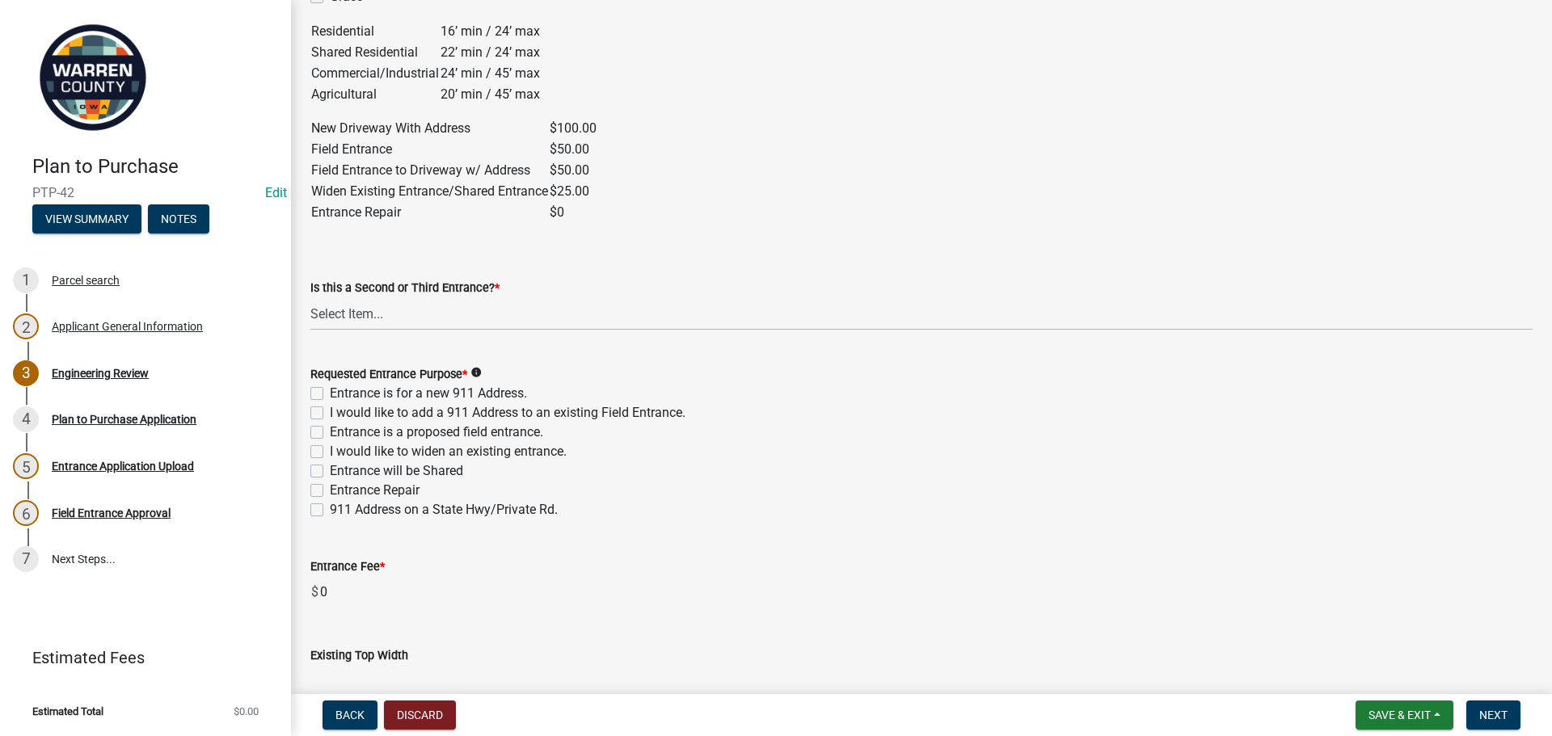
scroll to position [889, 0]
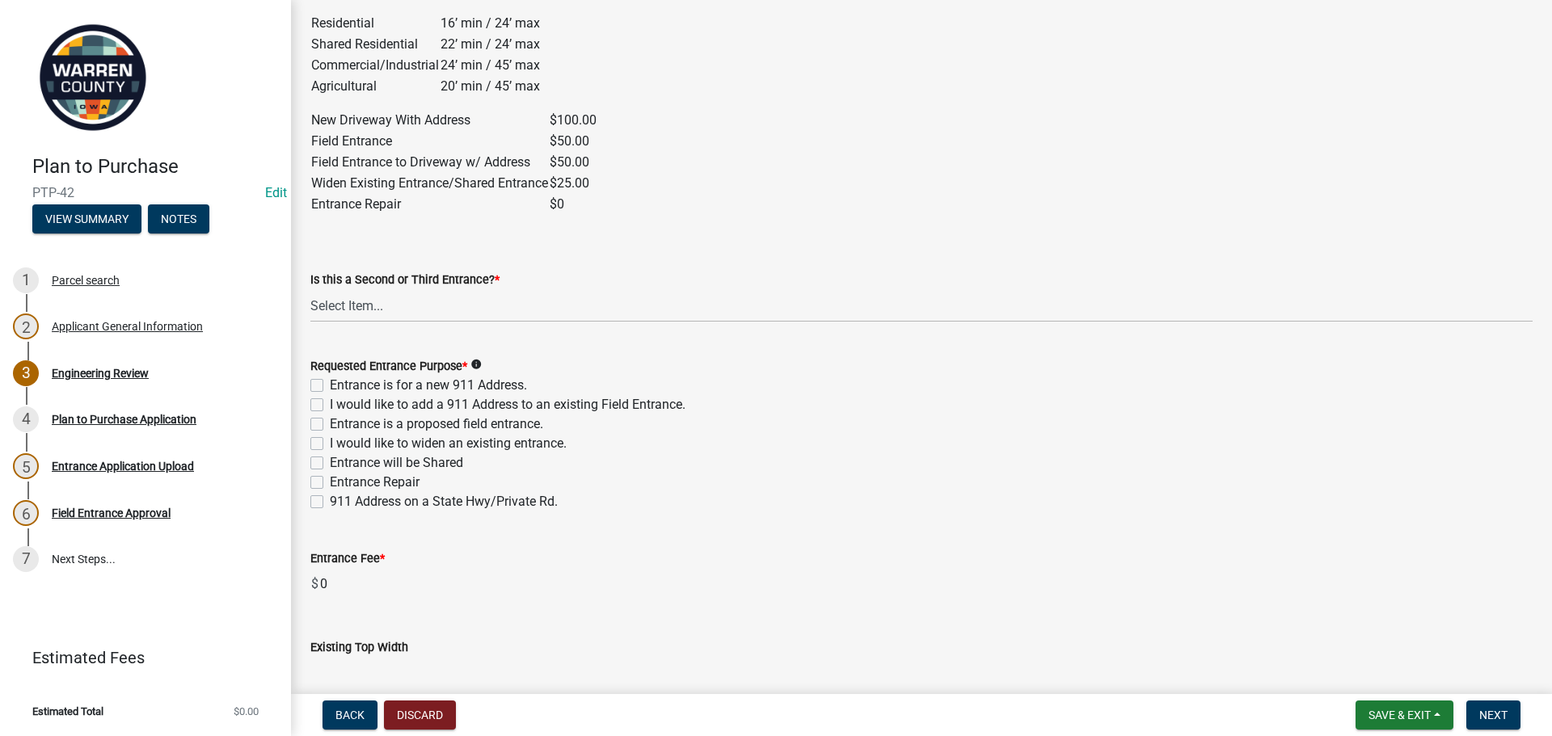
click at [301, 382] on div "Requested Entrance Purpose * info Entrance is for a new 911 Address. I would li…" at bounding box center [921, 424] width 1246 height 175
click at [324, 389] on div "Entrance is for a new 911 Address." at bounding box center [921, 385] width 1222 height 19
click at [330, 390] on label "Entrance is for a new 911 Address." at bounding box center [428, 385] width 197 height 19
click at [330, 386] on input "Entrance is for a new 911 Address." at bounding box center [335, 381] width 11 height 11
checkbox input "true"
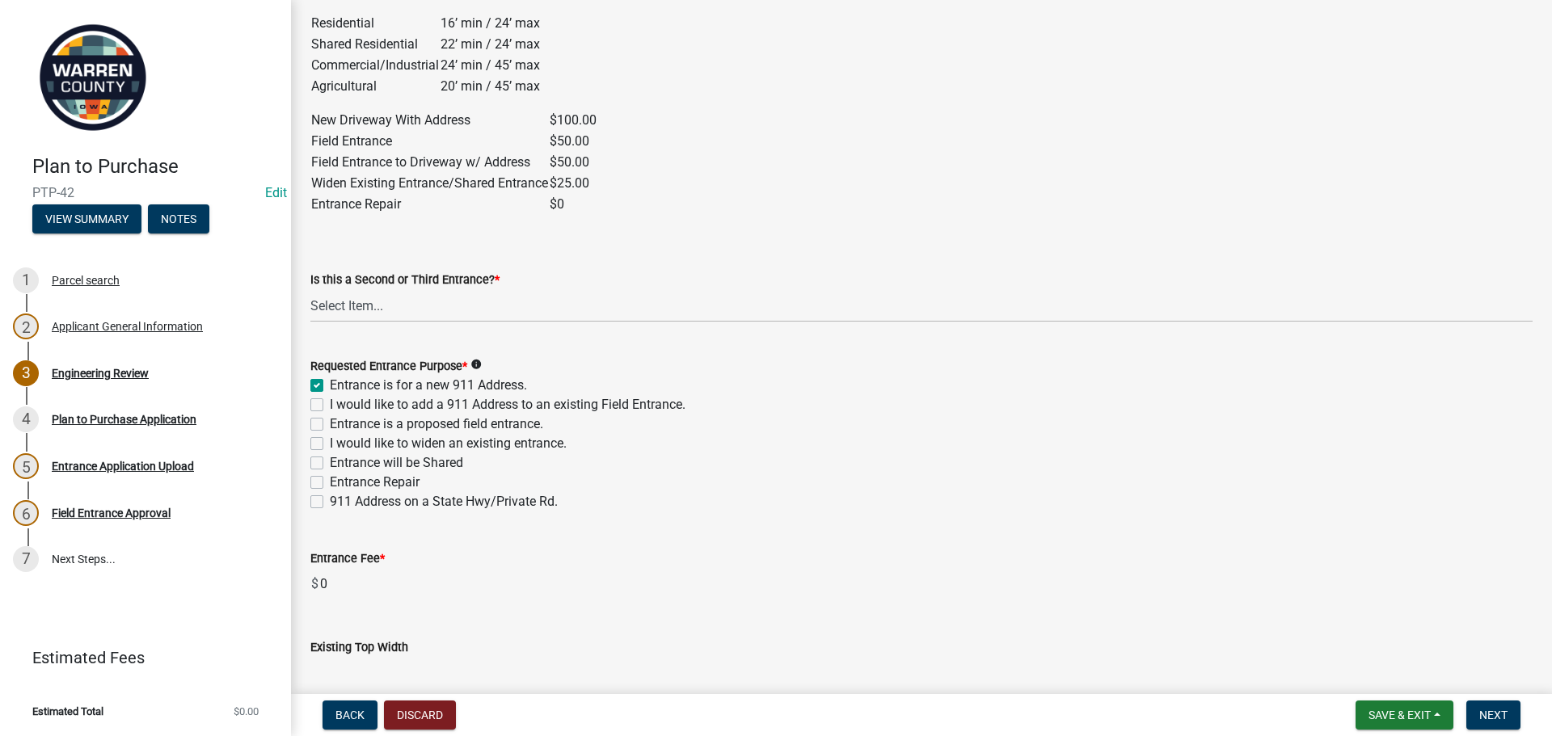
checkbox input "false"
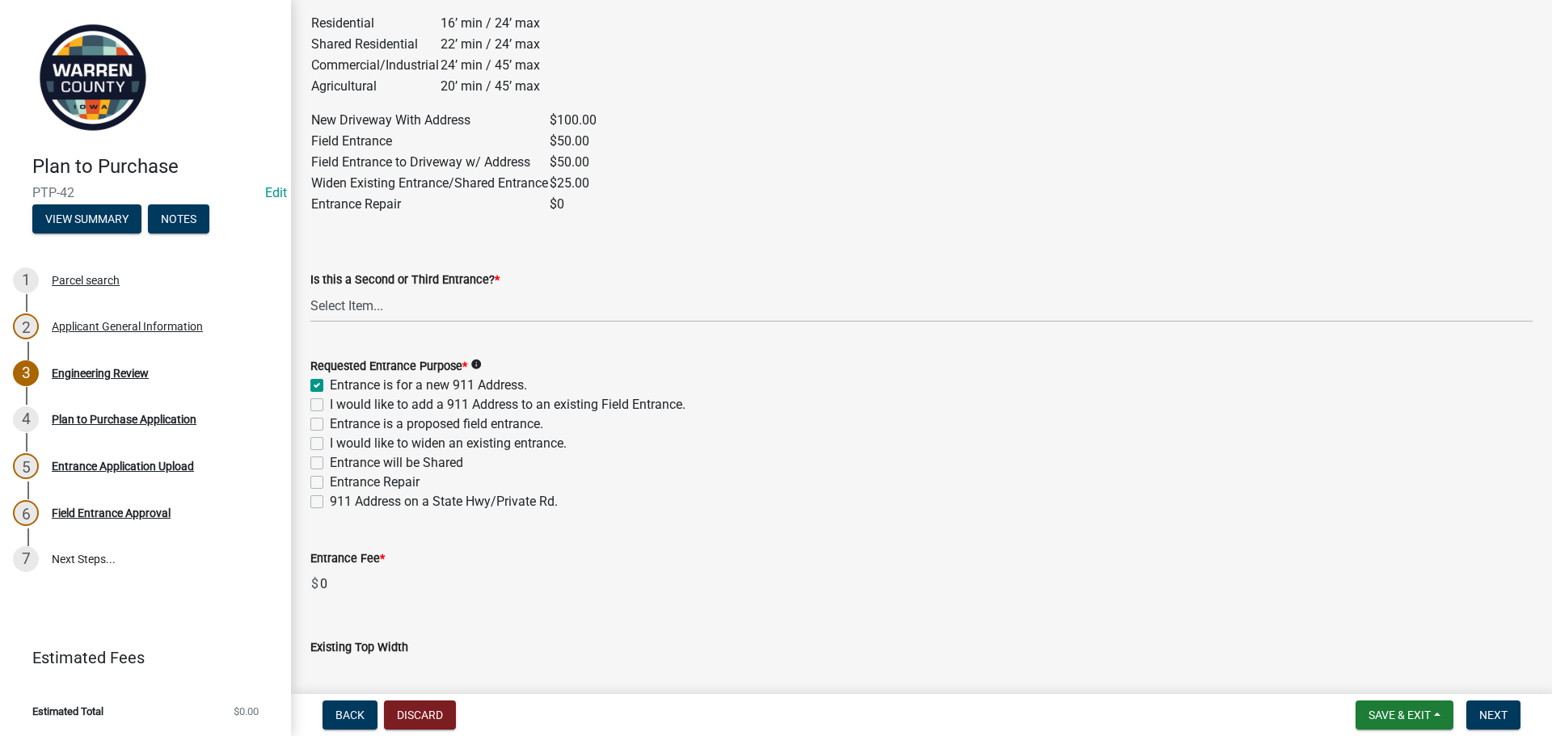
checkbox input "false"
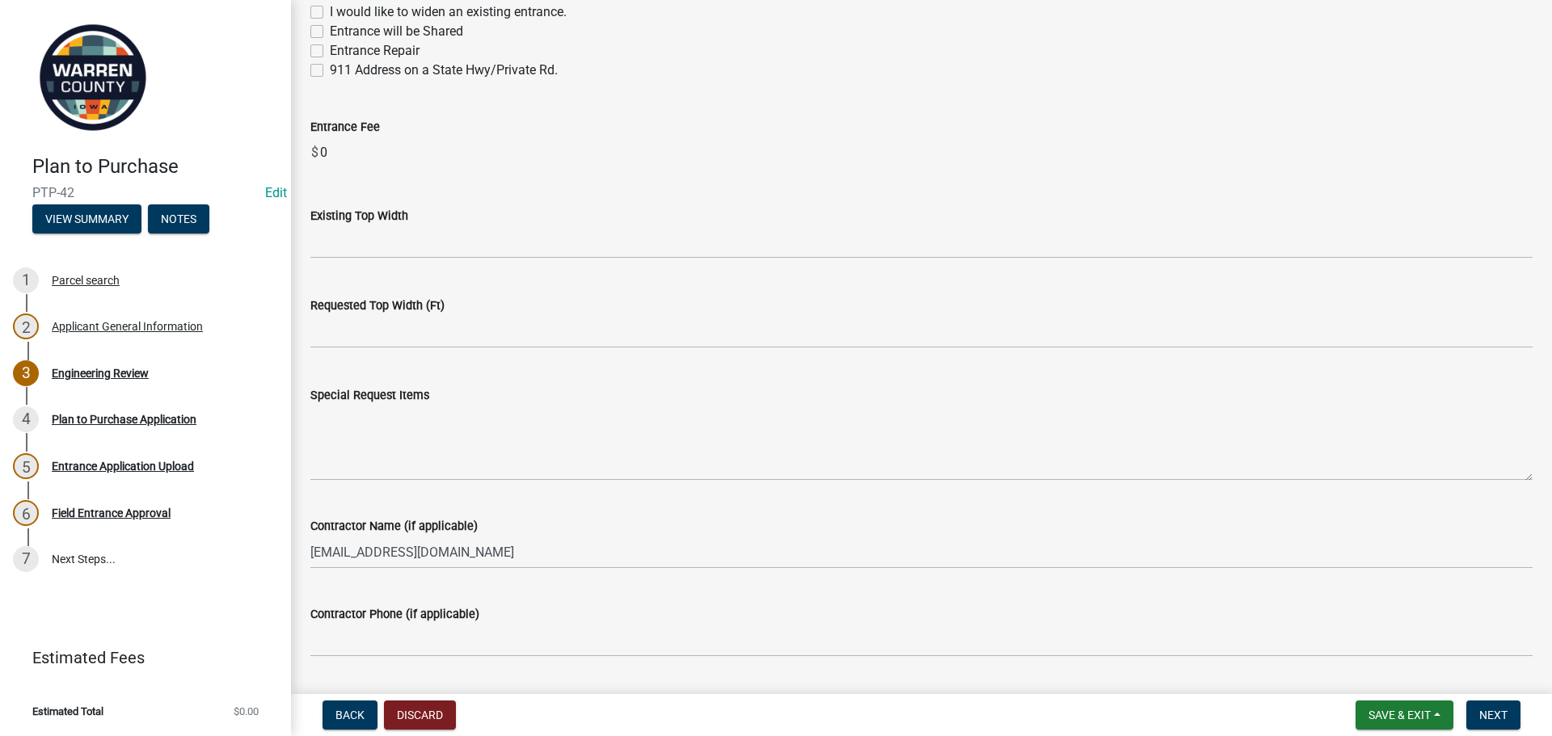
scroll to position [1285, 0]
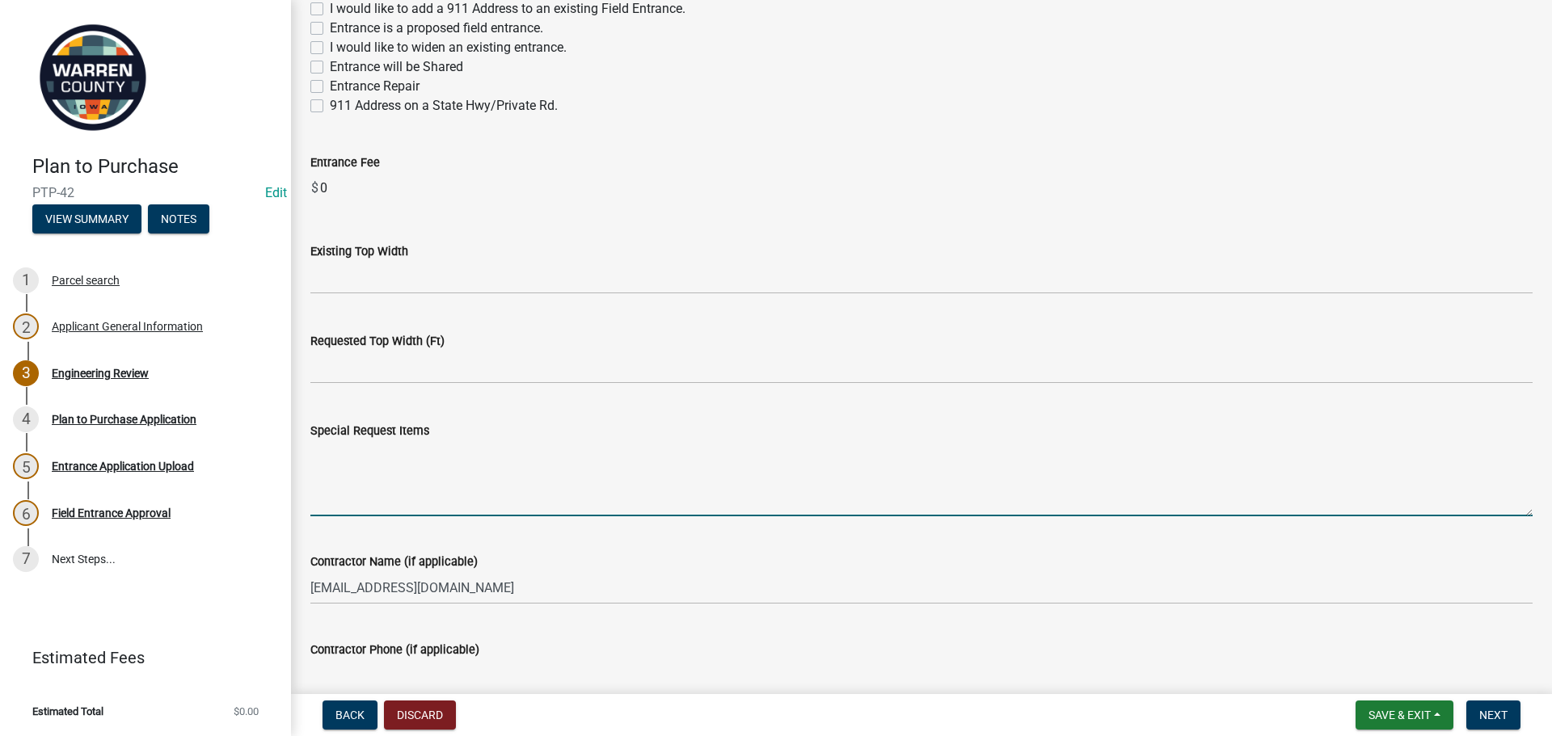
click at [441, 506] on textarea "Special Request Items" at bounding box center [921, 479] width 1222 height 76
type textarea "W"
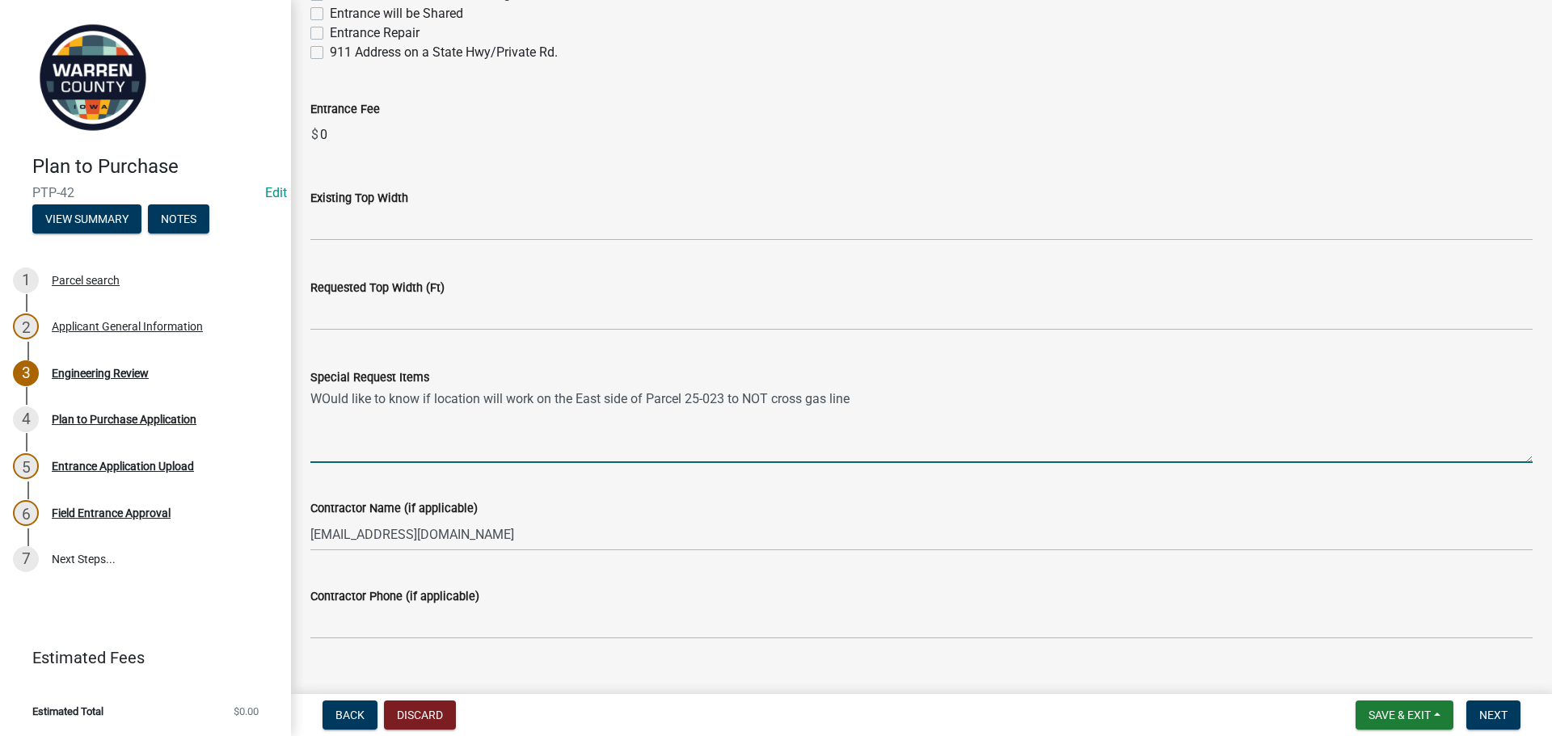
scroll to position [1366, 0]
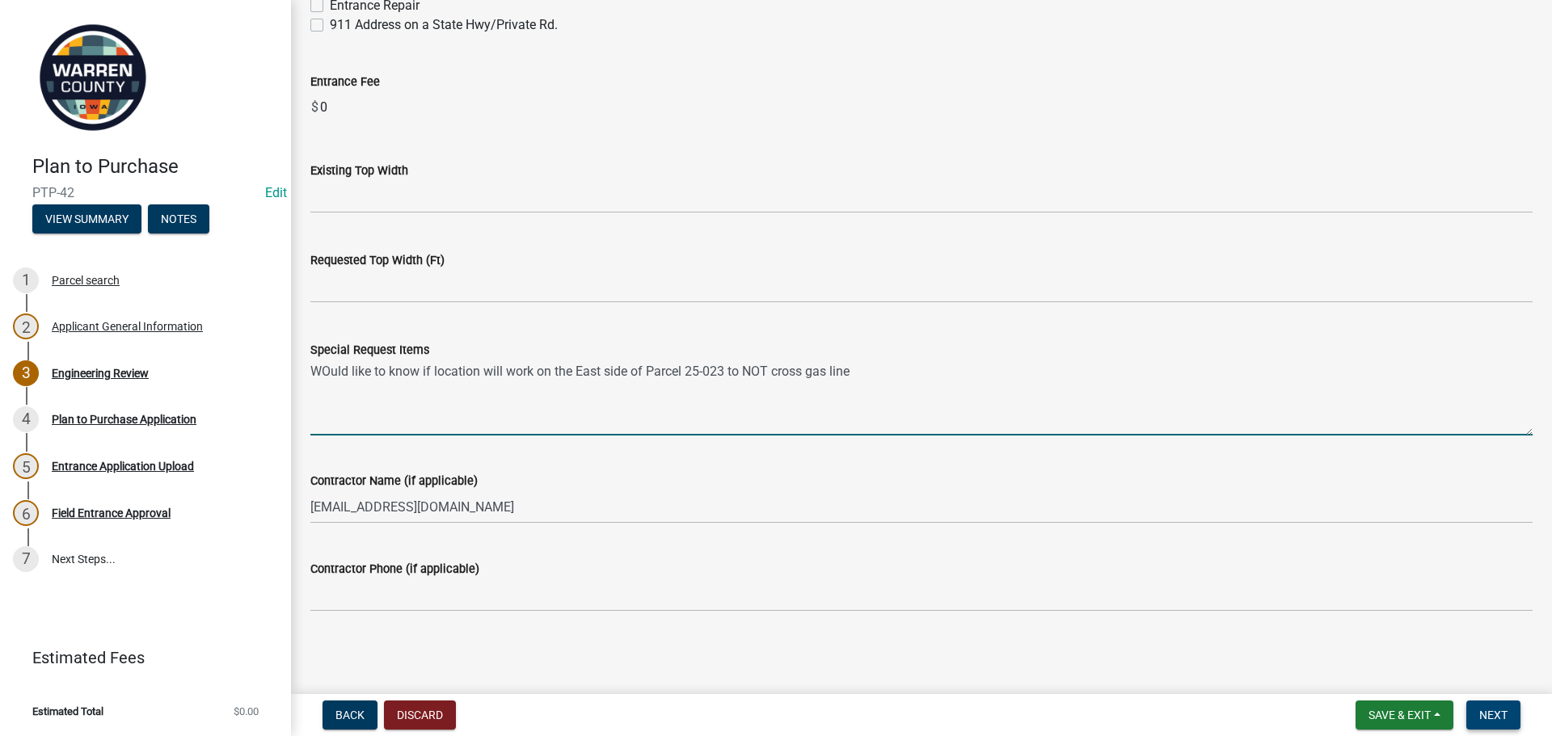
type textarea "WOuld like to know if location will work on the East side of Parcel 25-023 to N…"
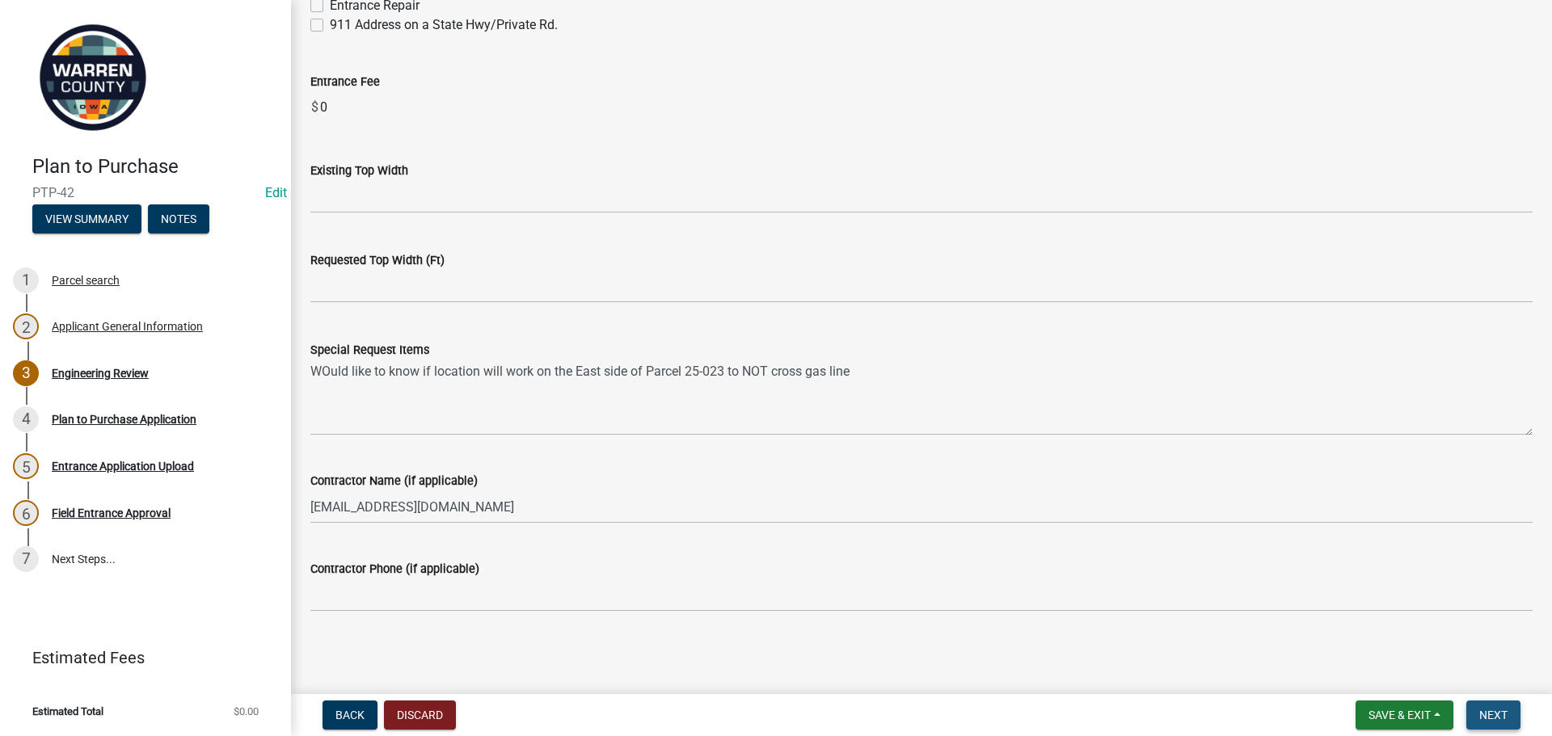
click at [1492, 715] on span "Next" at bounding box center [1493, 715] width 28 height 13
click at [1512, 719] on button "Next" at bounding box center [1493, 715] width 54 height 29
click at [1496, 706] on button "Next" at bounding box center [1493, 715] width 54 height 29
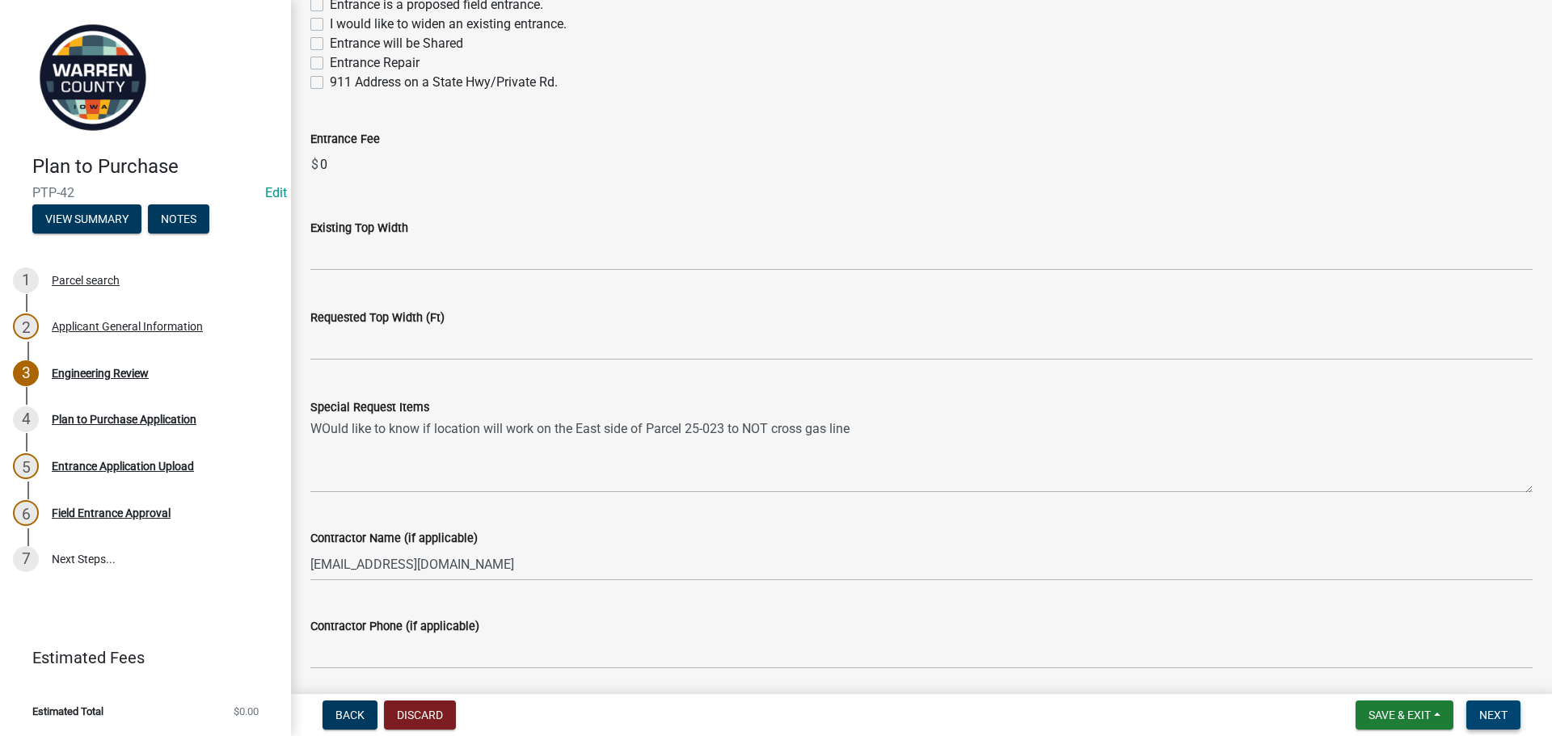
scroll to position [913, 0]
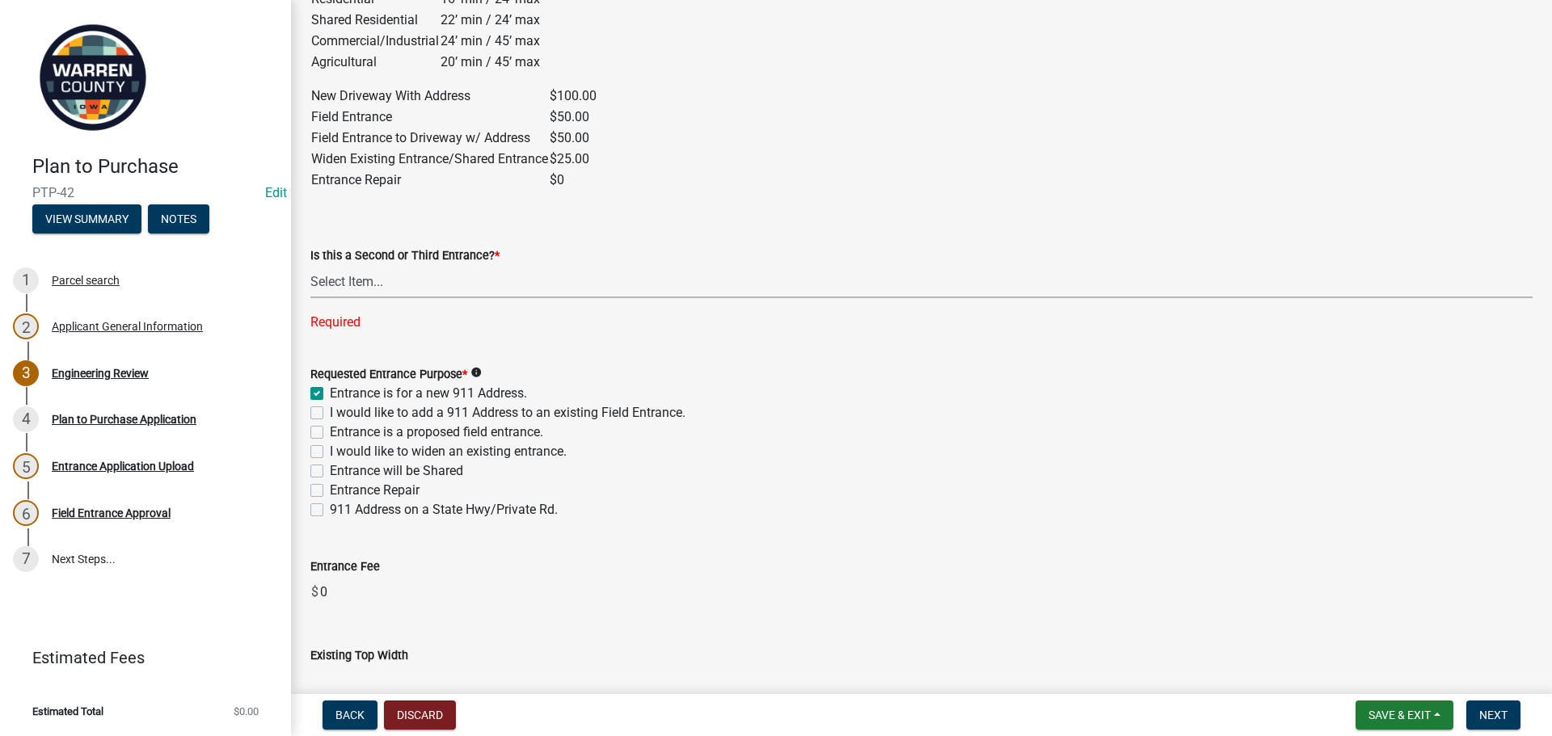
click at [342, 293] on select "Select Item... Yes No" at bounding box center [921, 281] width 1222 height 33
click at [310, 265] on select "Select Item... Yes No" at bounding box center [921, 281] width 1222 height 33
select select "46c9324d-26d2-49e4-b5cd-5f8c50666c5b"
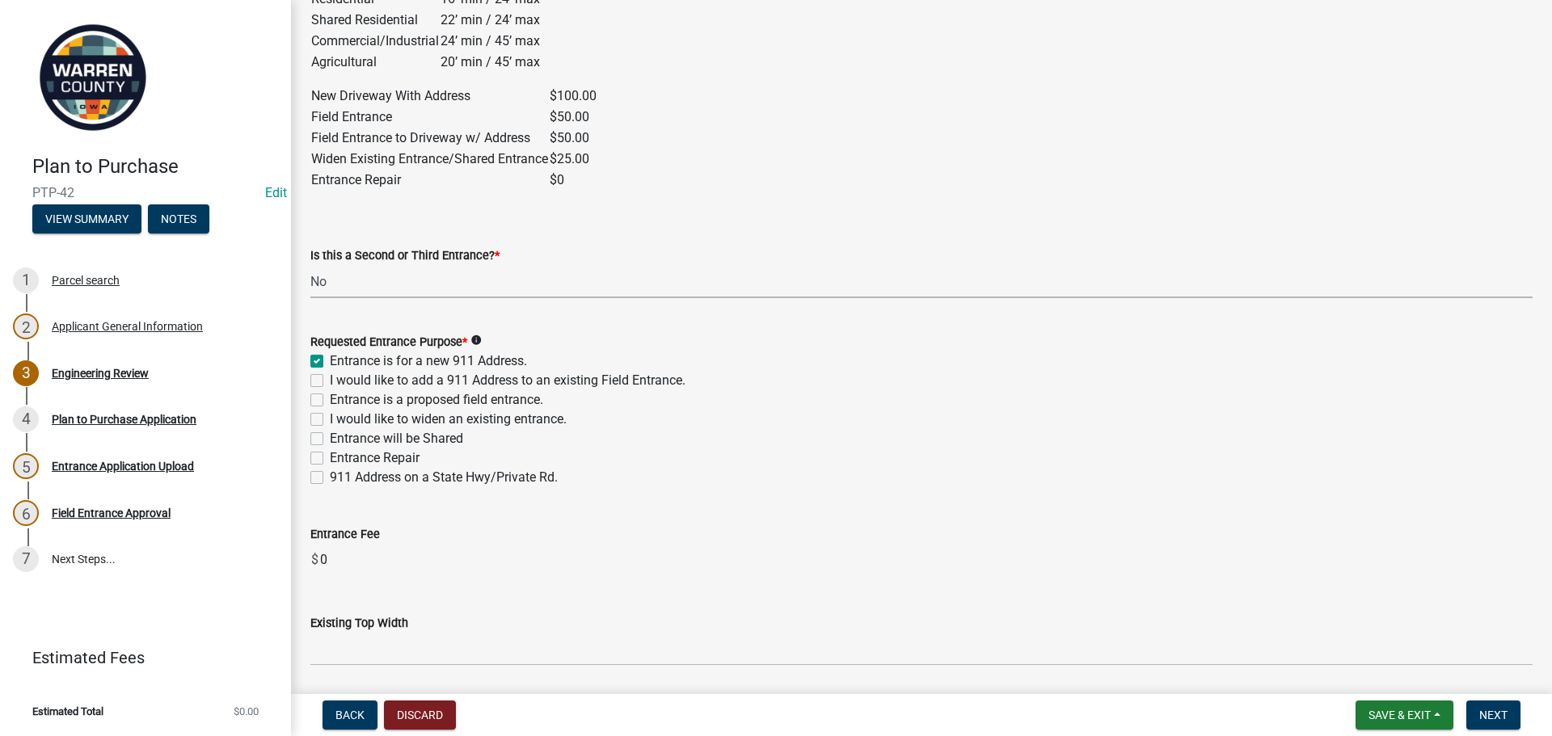
scroll to position [1318, 0]
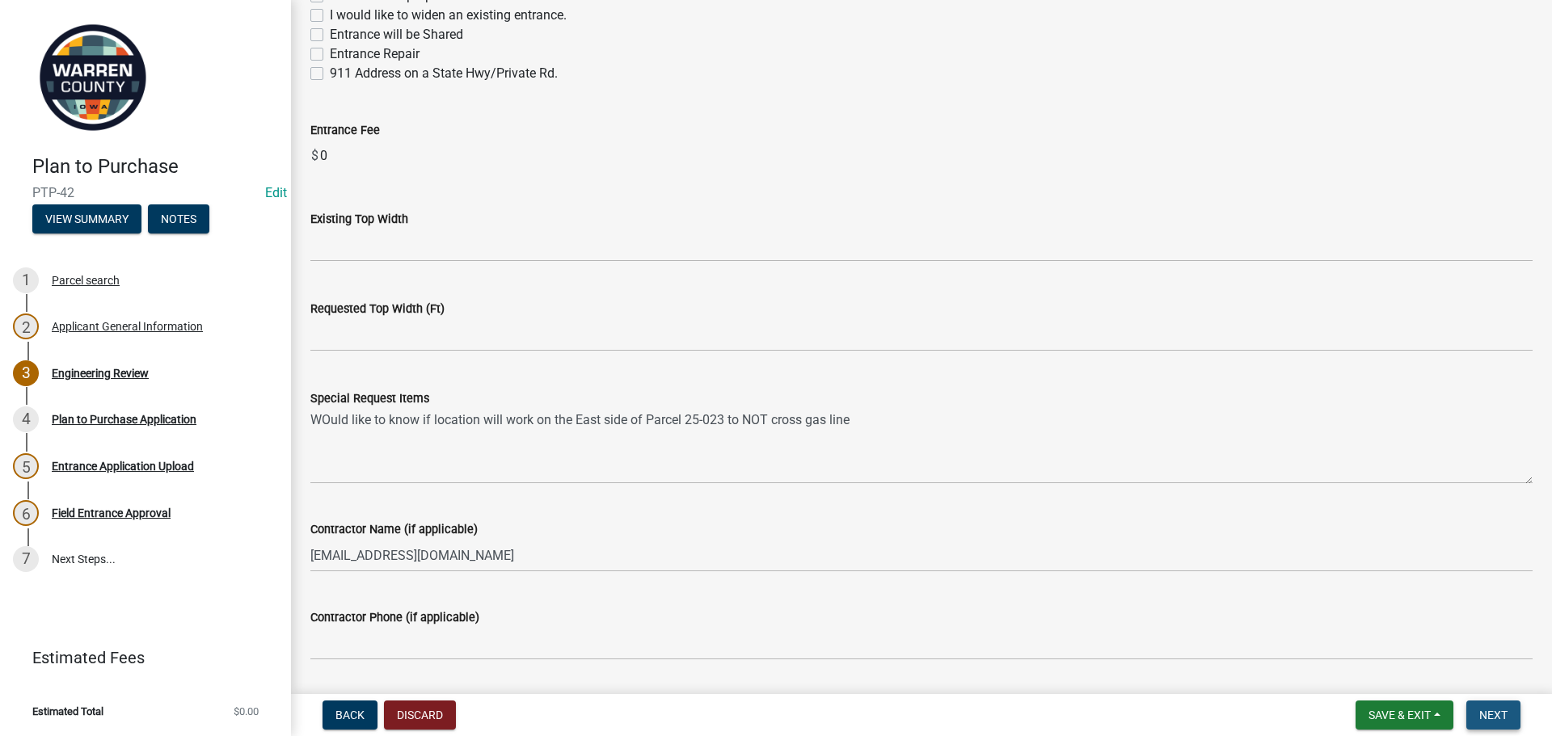
click at [1487, 711] on span "Next" at bounding box center [1493, 715] width 28 height 13
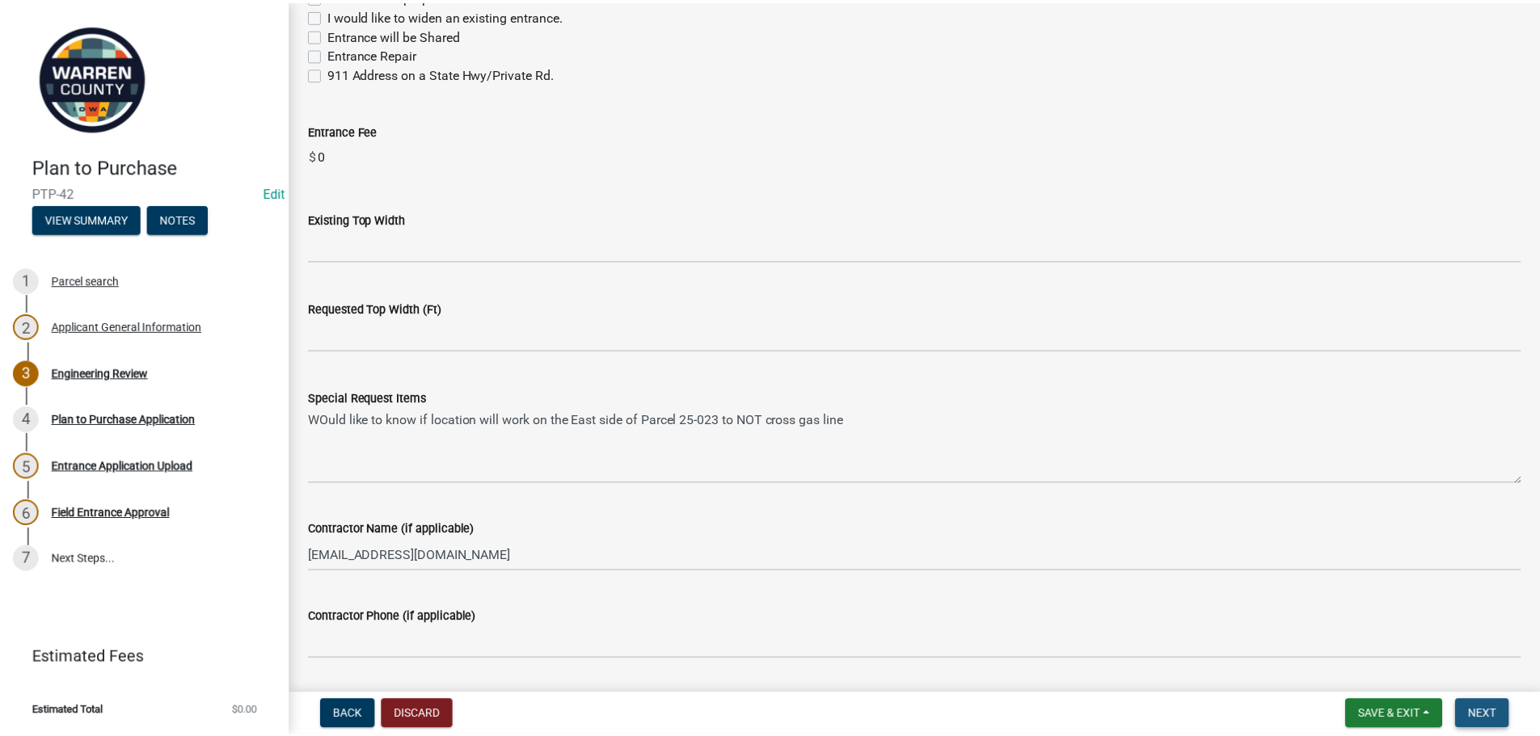
scroll to position [0, 0]
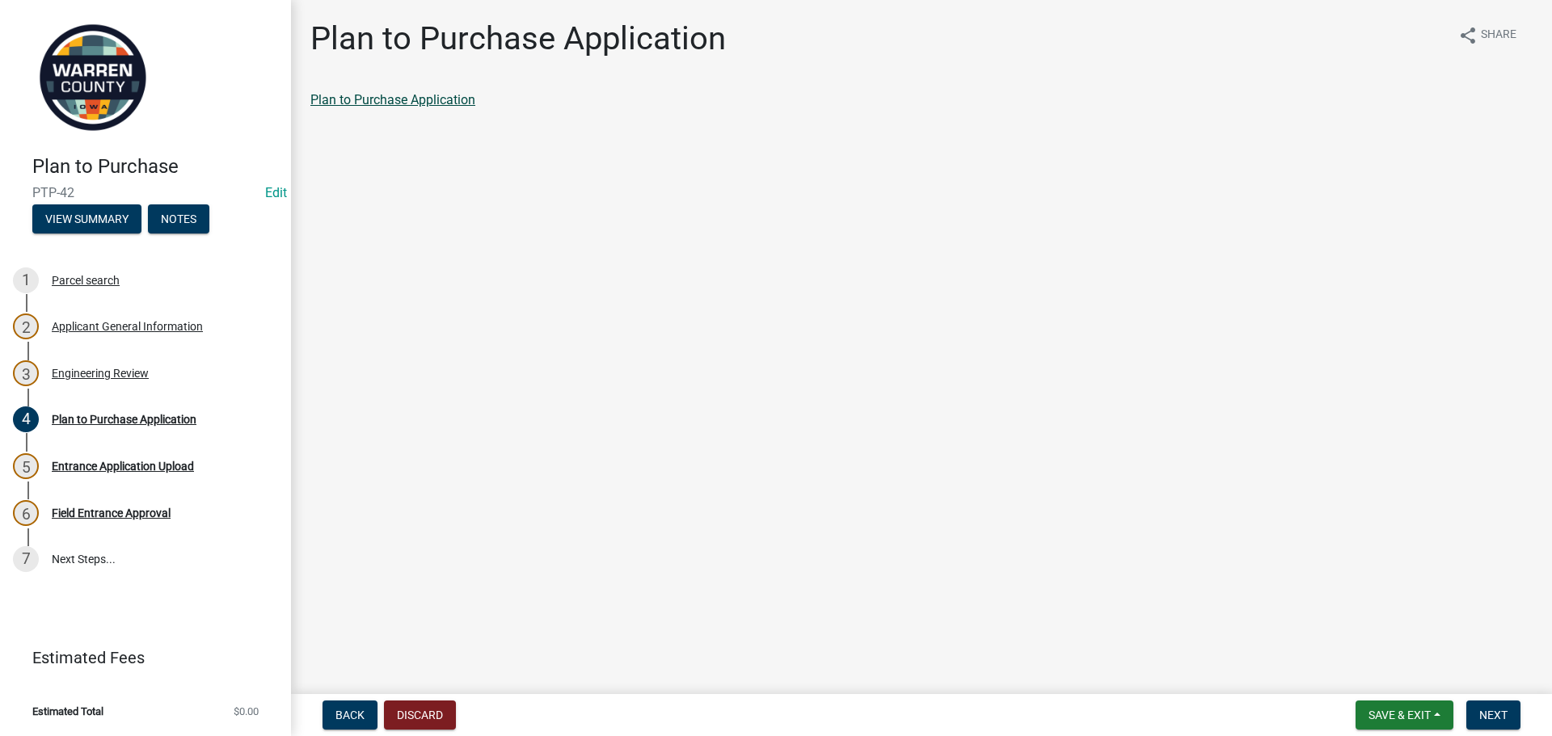
click at [425, 96] on link "Plan to Purchase Application" at bounding box center [392, 99] width 165 height 15
click at [1381, 715] on span "Save & Exit" at bounding box center [1400, 715] width 62 height 13
click at [1367, 677] on button "Save & Exit" at bounding box center [1388, 673] width 129 height 39
